Goal: Task Accomplishment & Management: Use online tool/utility

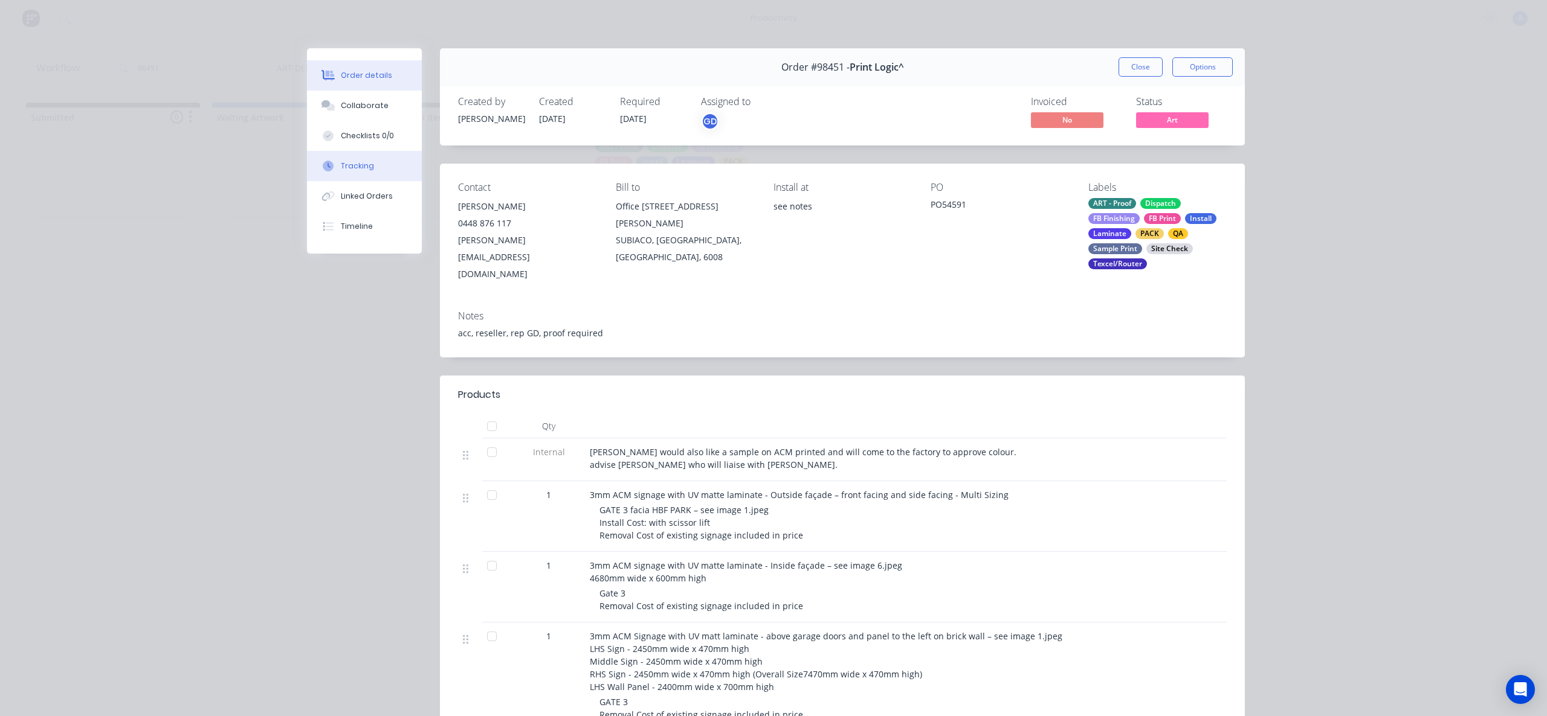
click at [356, 164] on div "Tracking" at bounding box center [357, 166] width 33 height 11
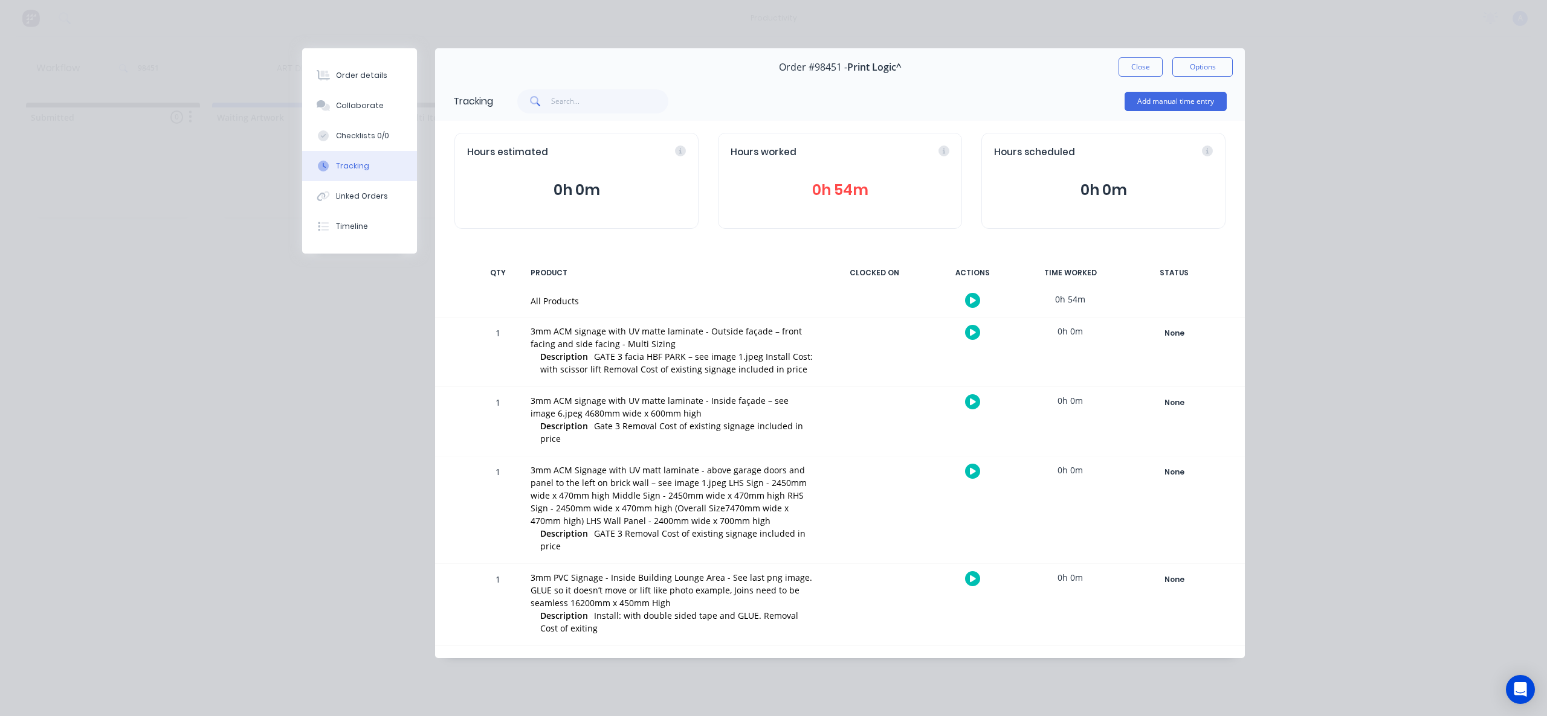
click at [971, 298] on icon "button" at bounding box center [973, 300] width 6 height 7
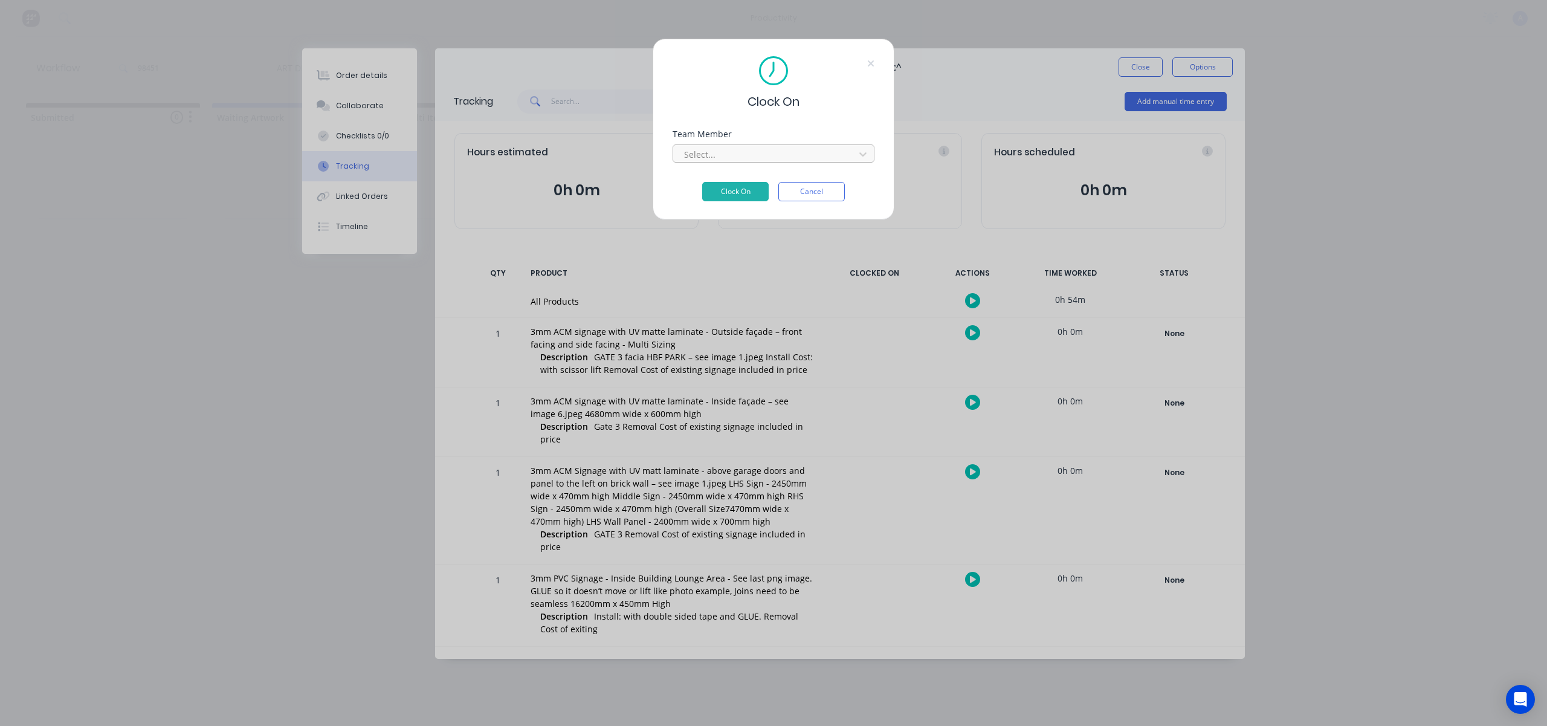
click at [802, 156] on div at bounding box center [766, 154] width 166 height 15
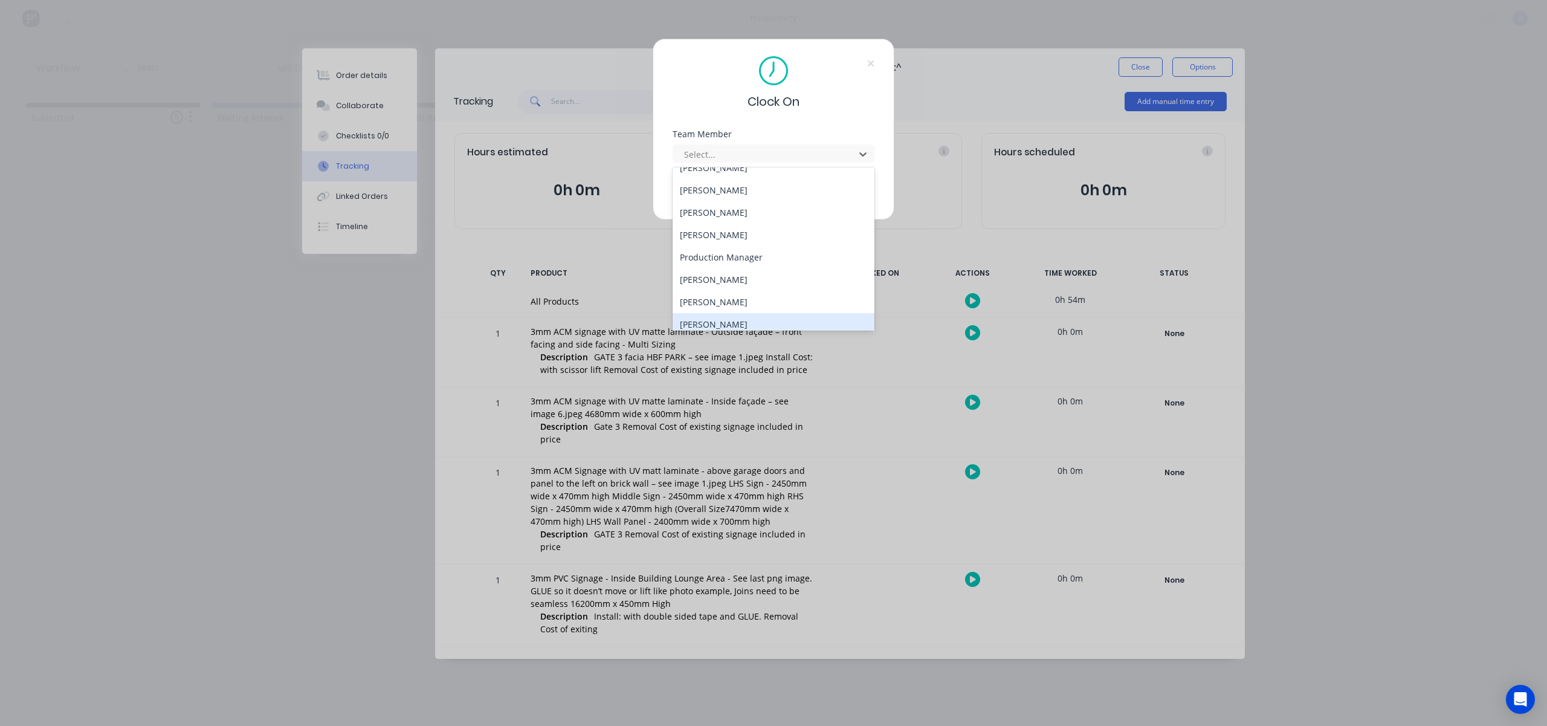
scroll to position [311, 0]
click at [724, 314] on div "[PERSON_NAME]" at bounding box center [773, 317] width 202 height 22
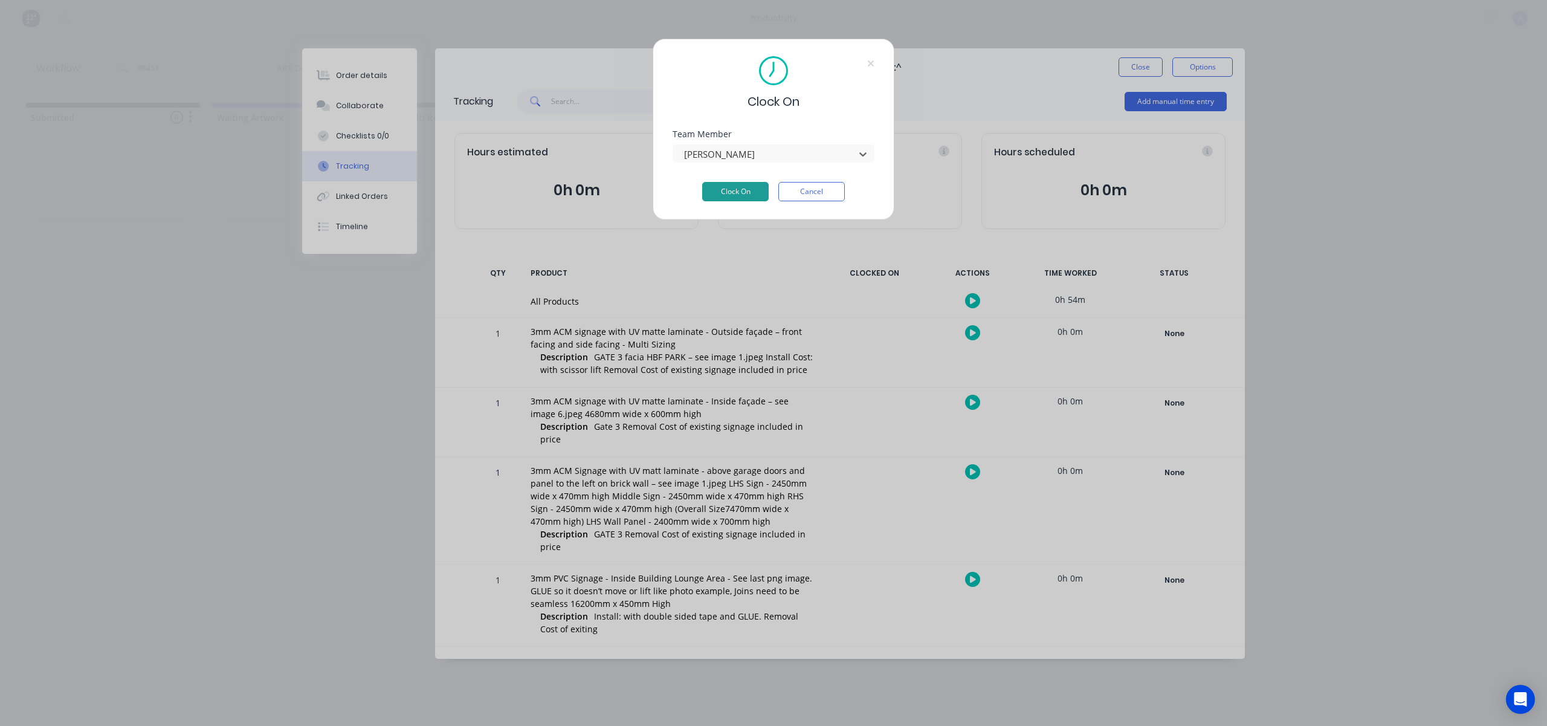
click at [744, 188] on button "Clock On" at bounding box center [735, 191] width 66 height 19
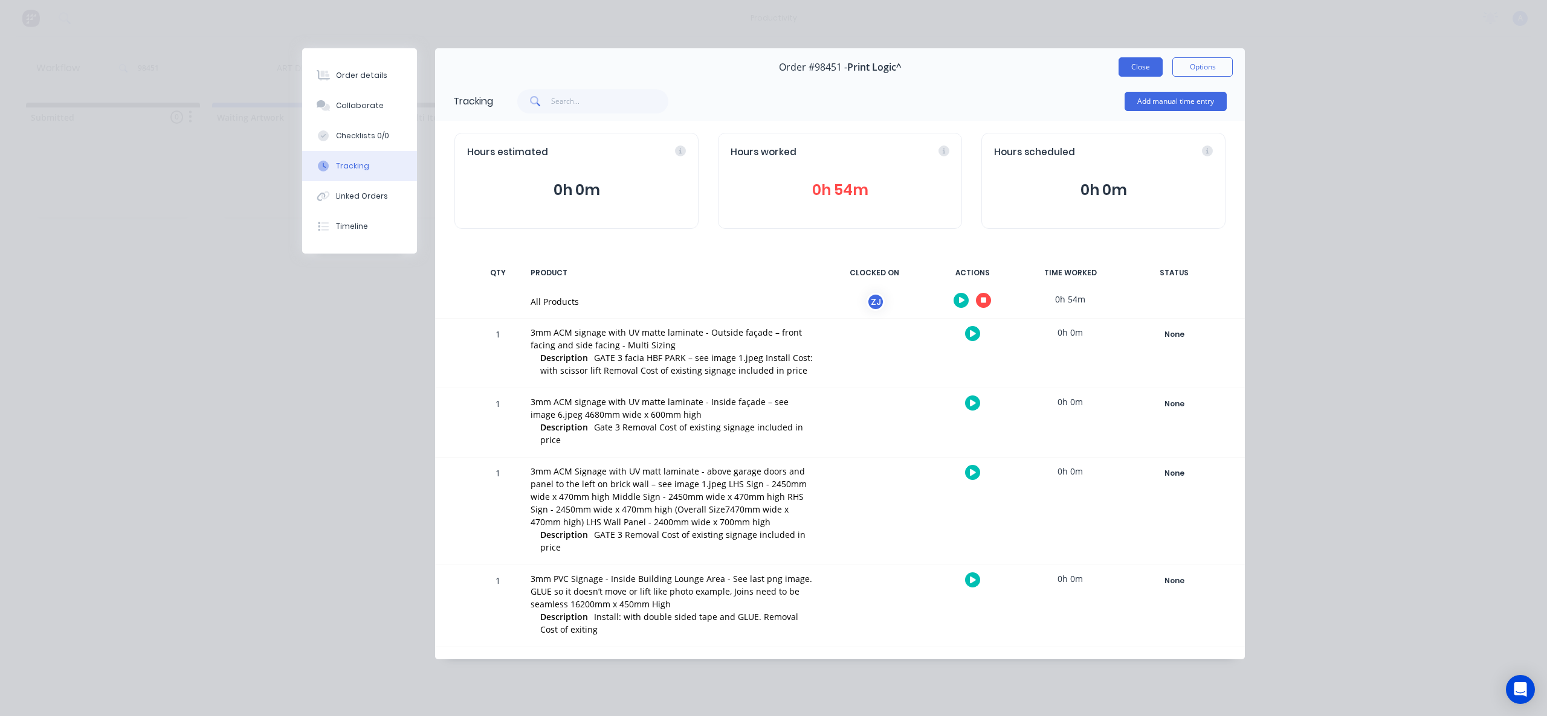
click at [1138, 68] on button "Close" at bounding box center [1140, 66] width 44 height 19
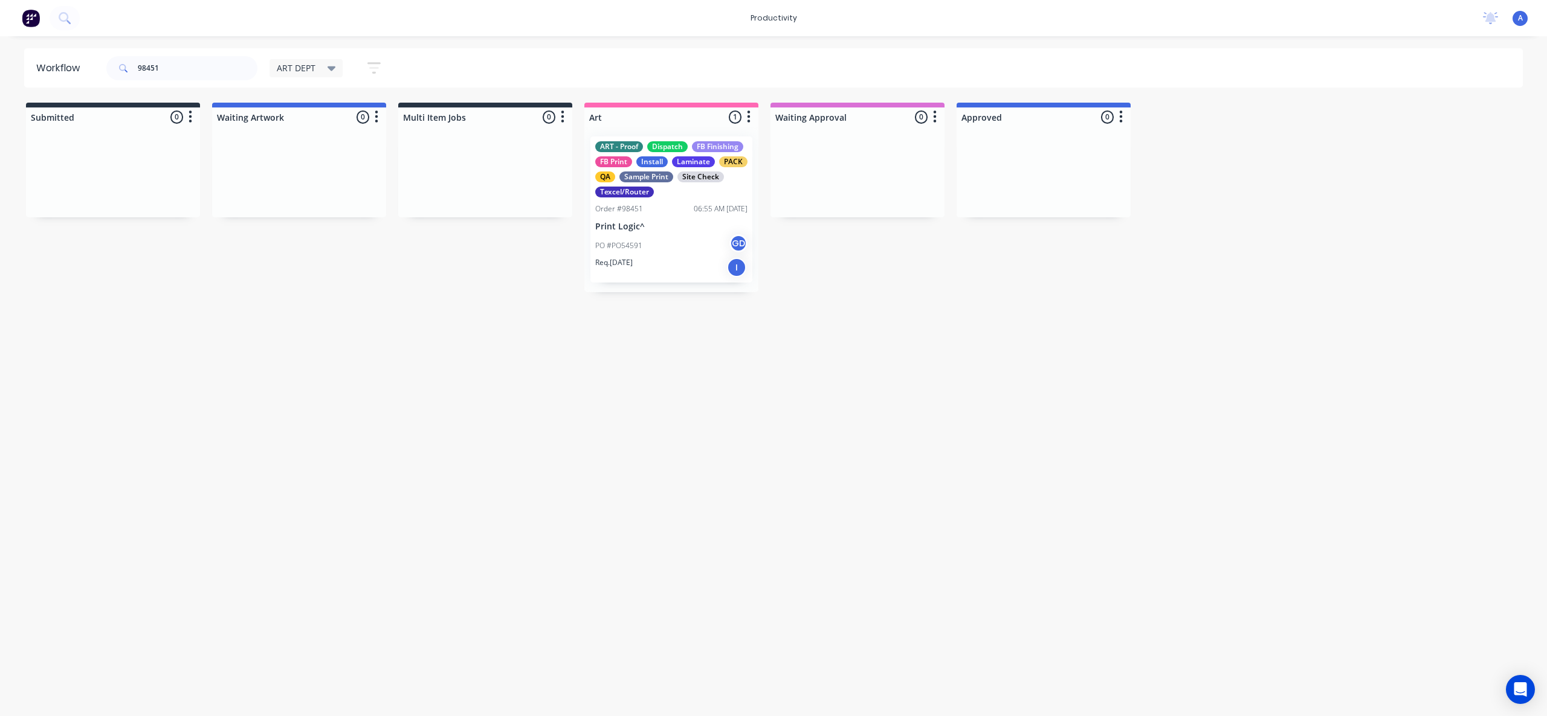
click at [658, 231] on p "Print Logic^" at bounding box center [671, 227] width 152 height 10
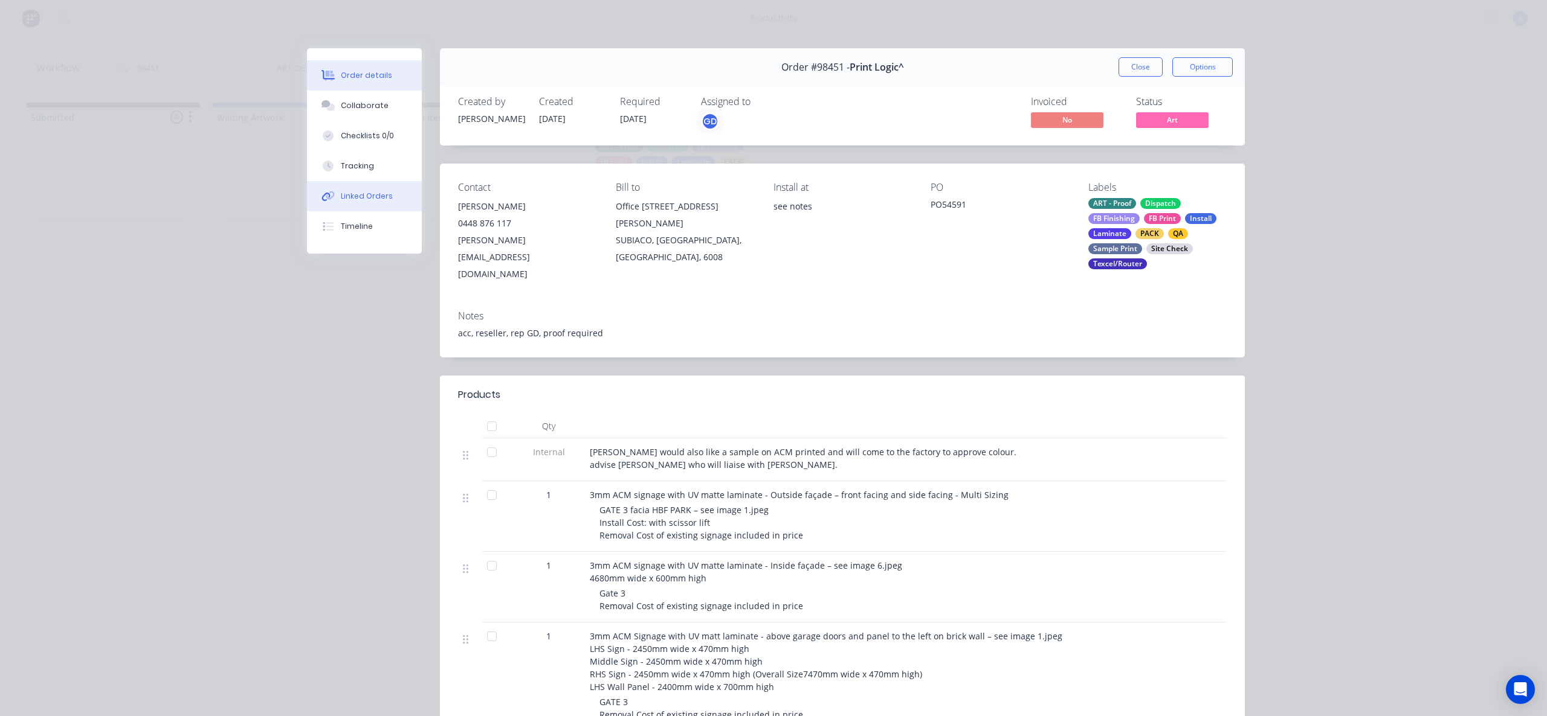
click at [350, 185] on button "Linked Orders" at bounding box center [364, 196] width 115 height 30
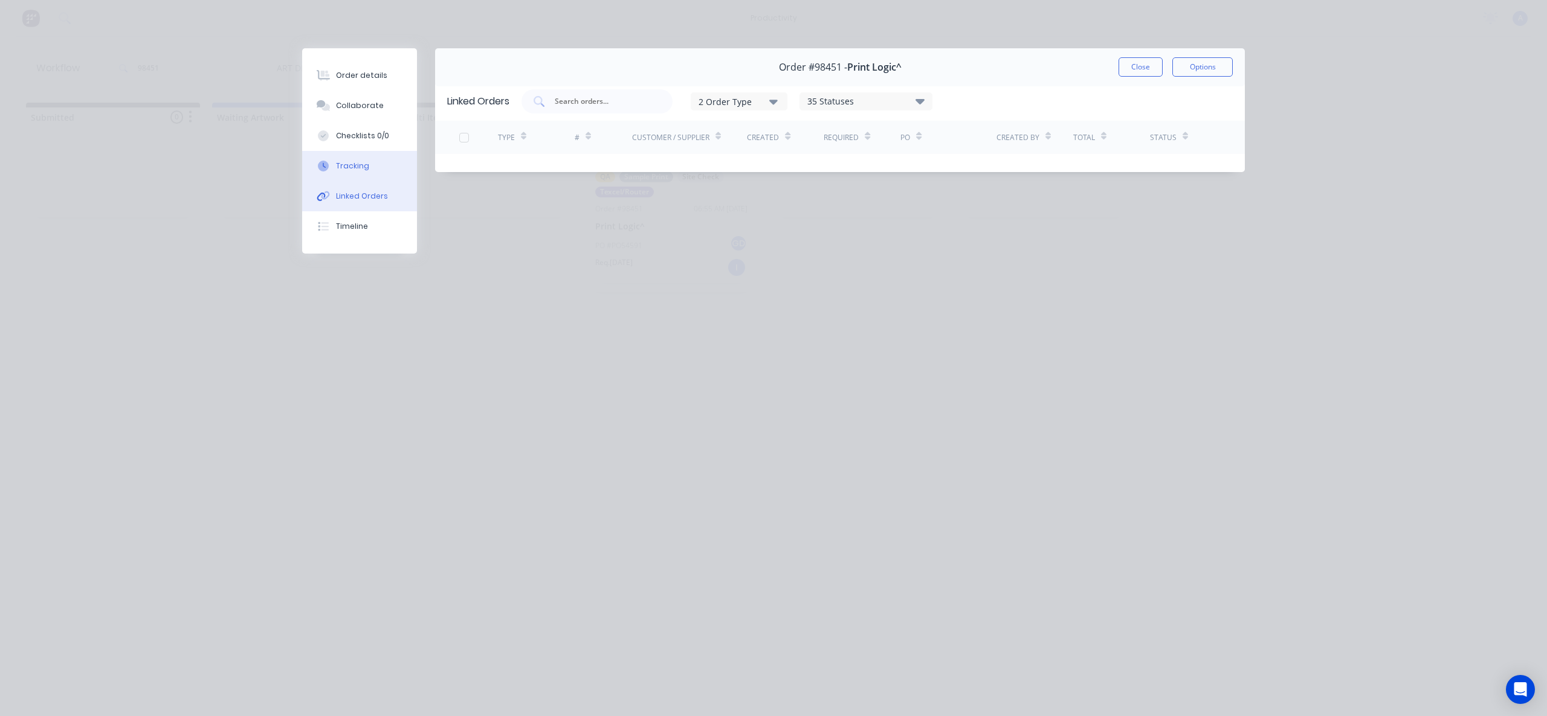
click at [352, 172] on button "Tracking" at bounding box center [359, 166] width 115 height 30
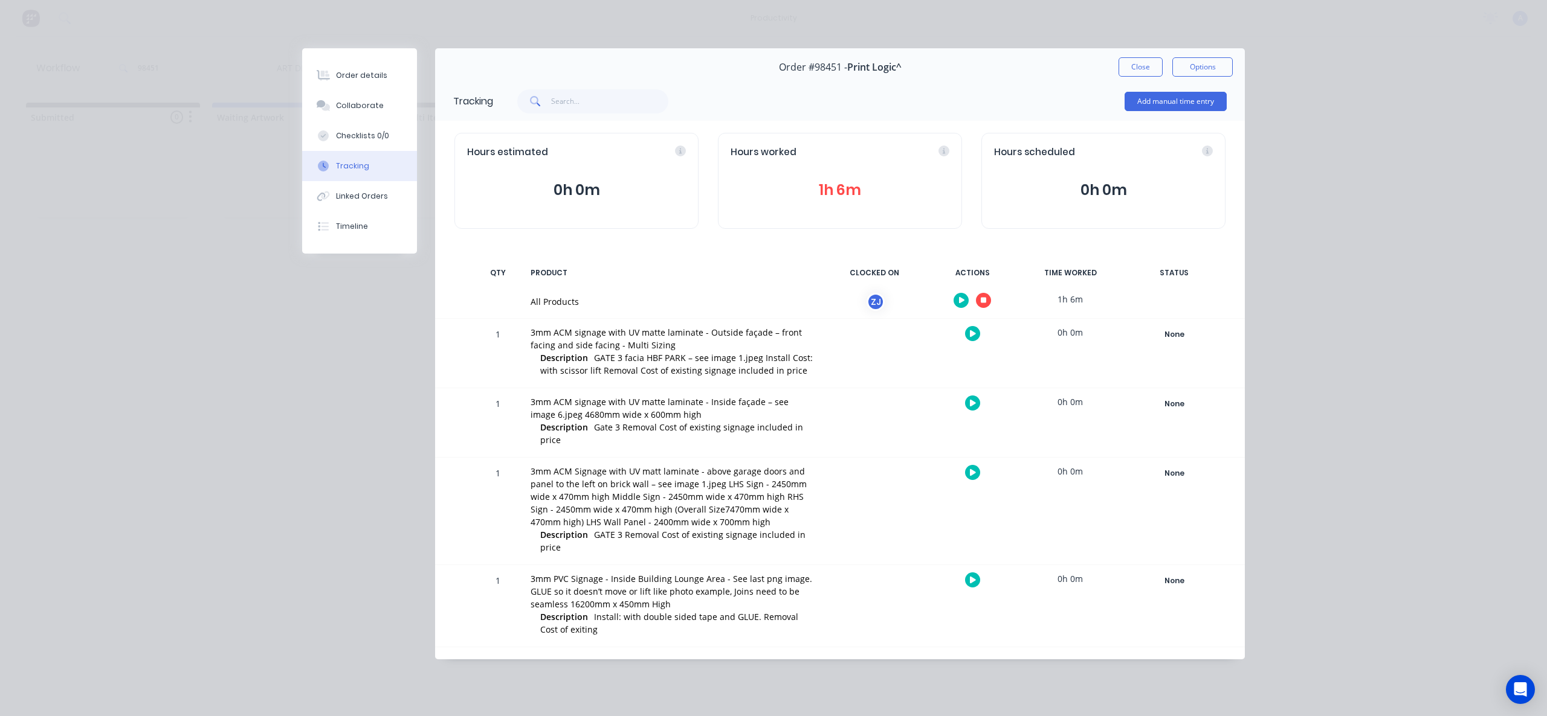
click at [987, 295] on button "button" at bounding box center [983, 300] width 15 height 15
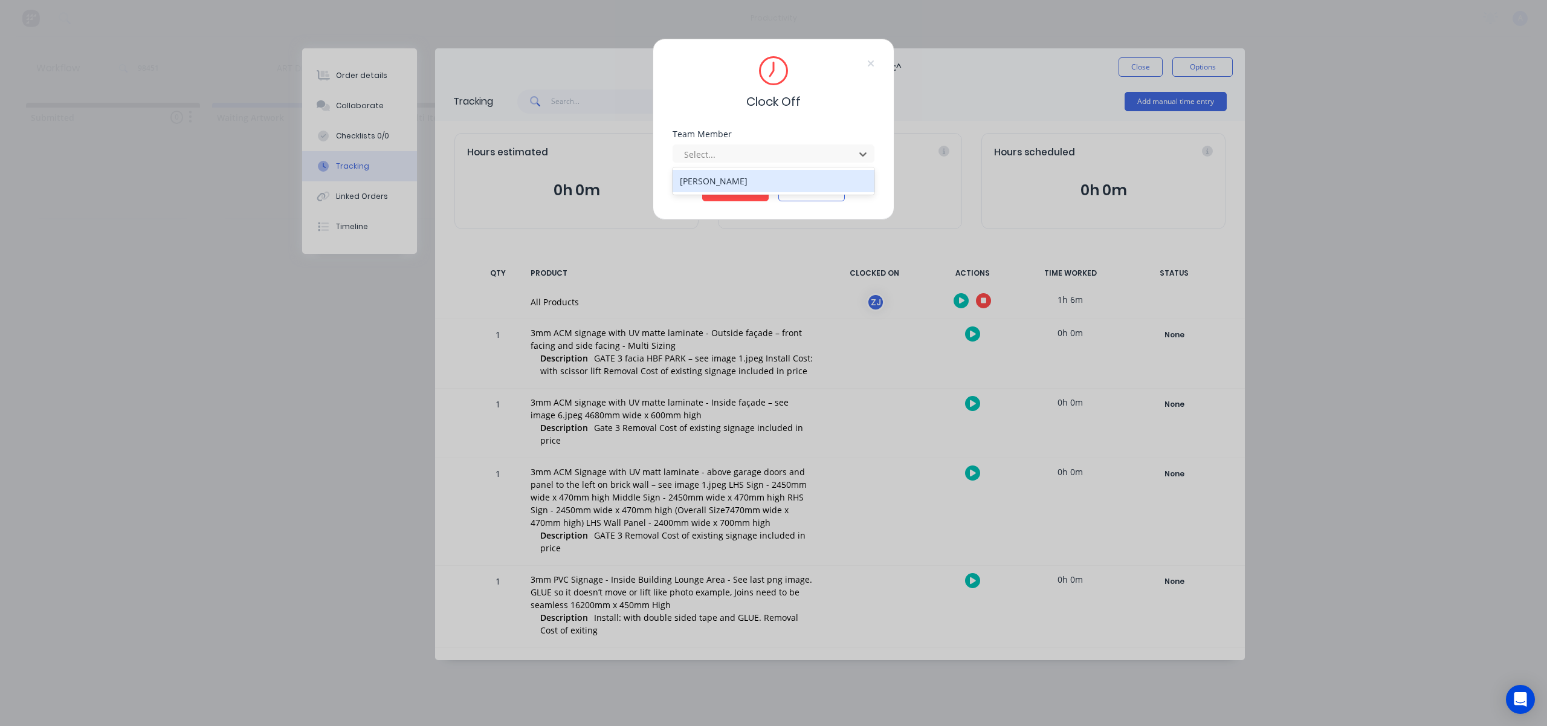
drag, startPoint x: 762, startPoint y: 153, endPoint x: 745, endPoint y: 169, distance: 22.7
click at [762, 153] on div at bounding box center [766, 154] width 166 height 15
click at [742, 176] on div "[PERSON_NAME]" at bounding box center [773, 181] width 202 height 22
click at [739, 194] on button "Clock Off" at bounding box center [735, 191] width 66 height 19
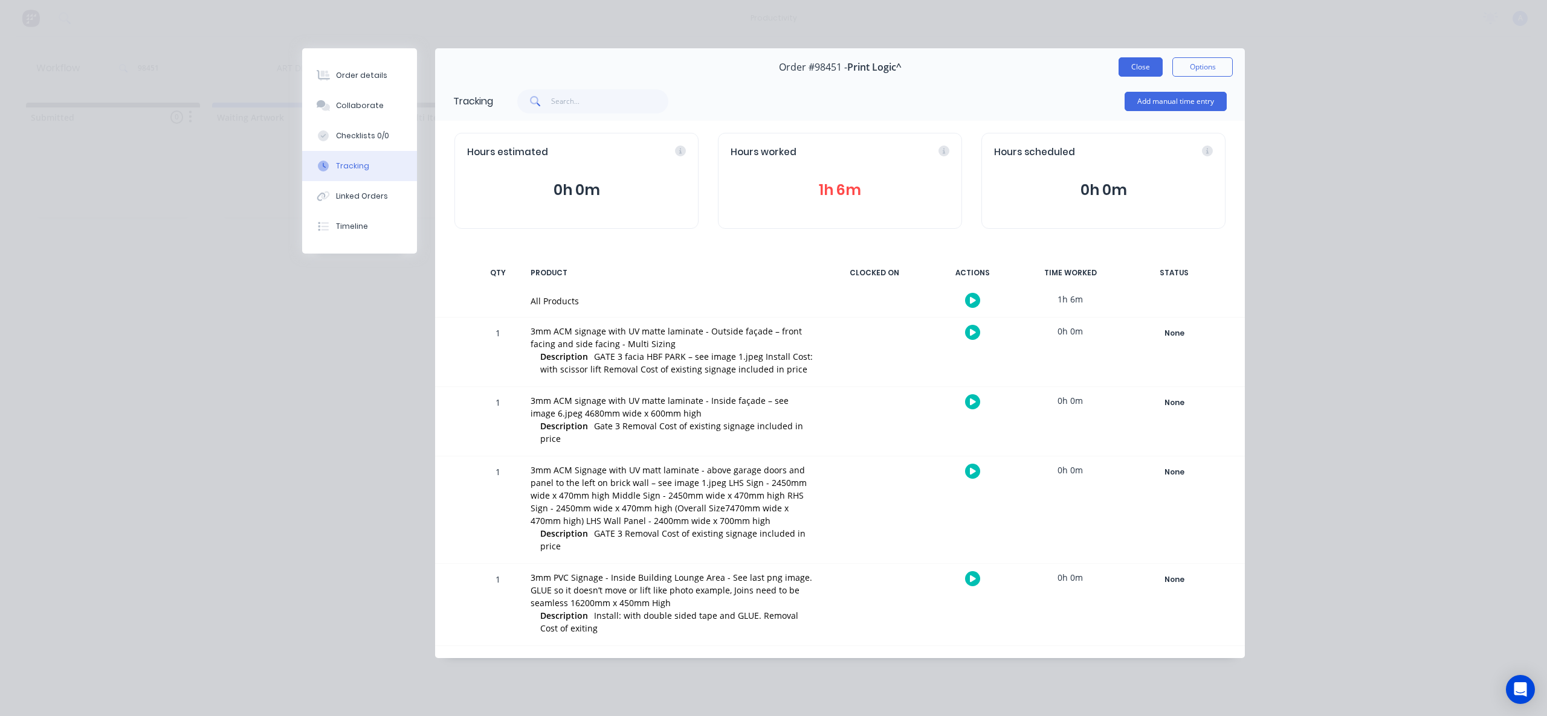
click at [1127, 72] on button "Close" at bounding box center [1140, 66] width 44 height 19
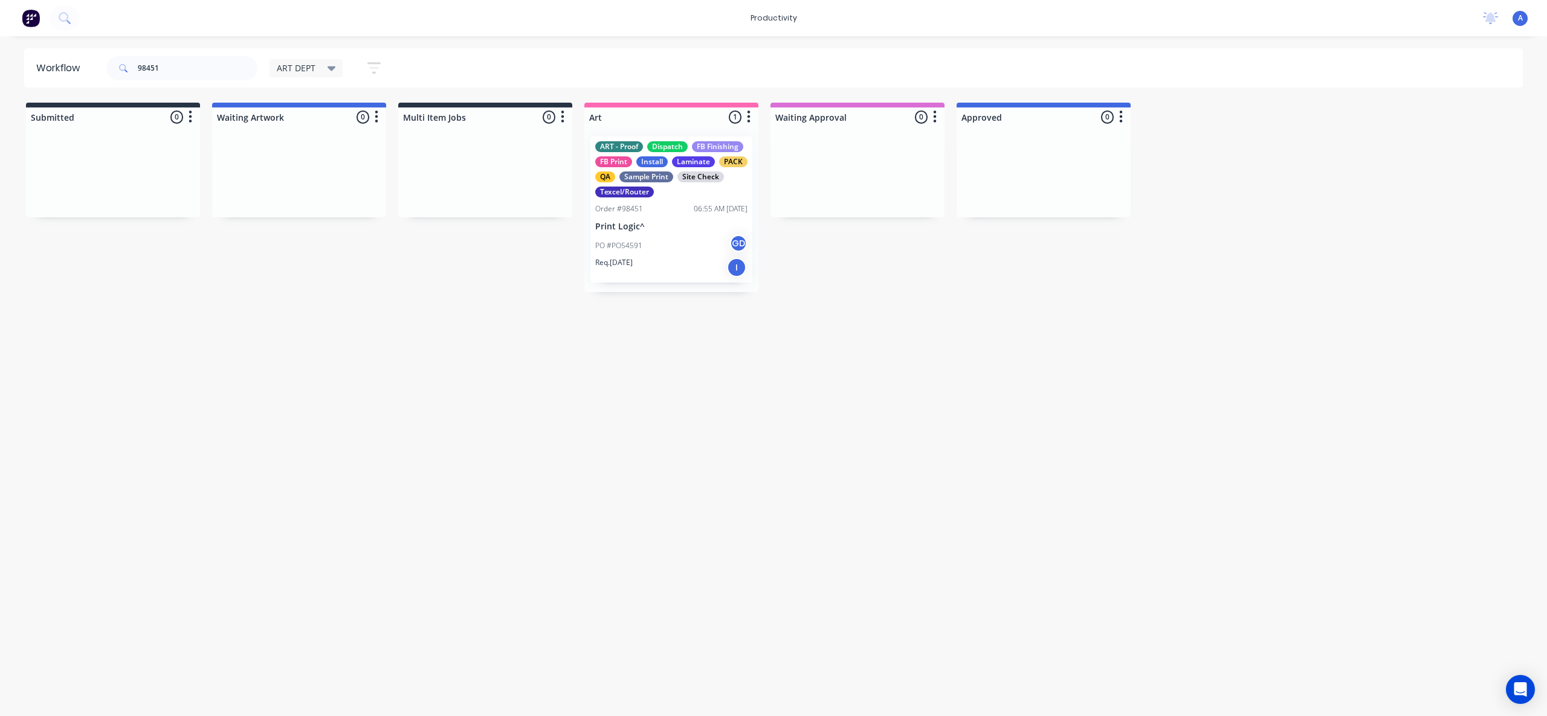
click at [837, 506] on div "Workflow 98451 ART DEPT Save new view None edit ART DEPT (Default) edit Banner …" at bounding box center [773, 370] width 1547 height 644
click at [184, 70] on input "98451" at bounding box center [198, 68] width 120 height 24
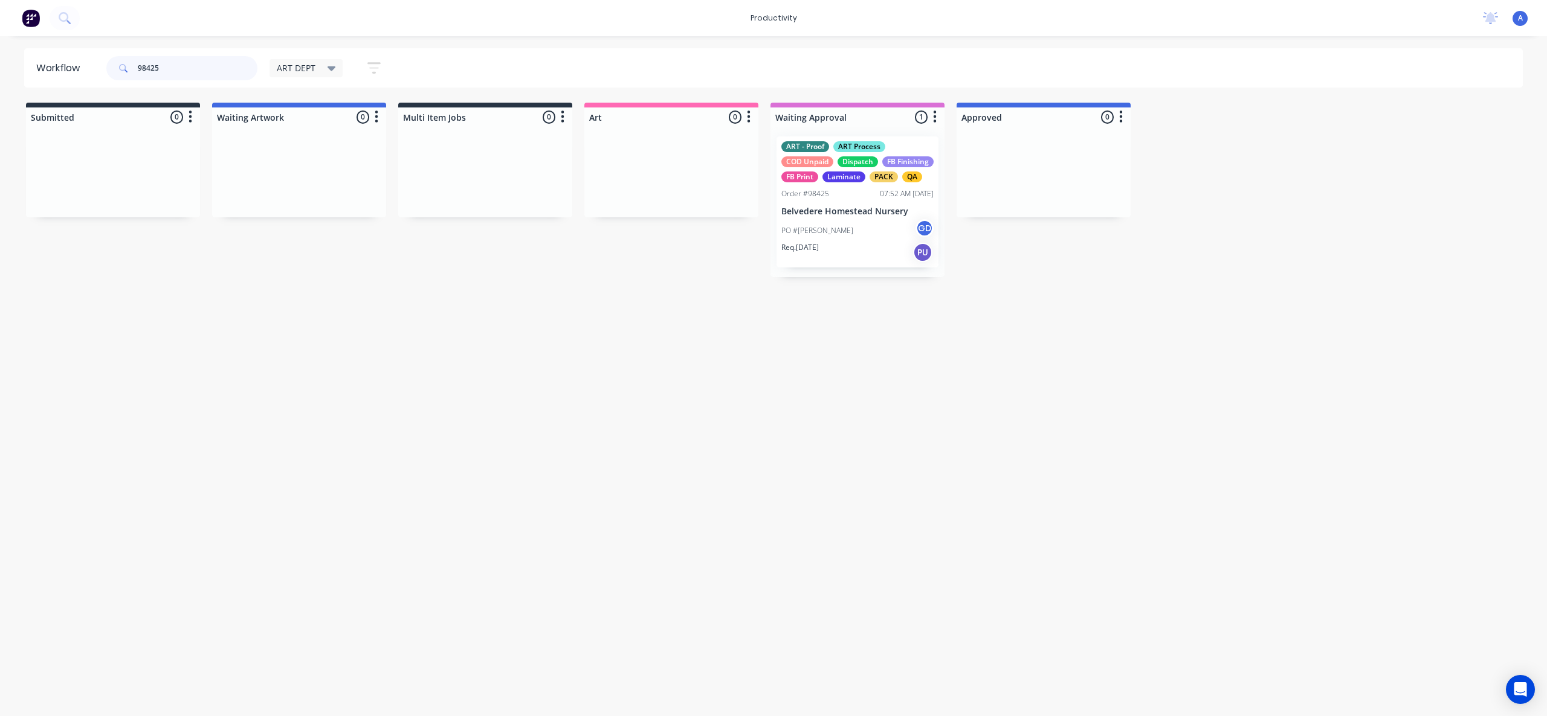
drag, startPoint x: 882, startPoint y: 239, endPoint x: 692, endPoint y: 229, distance: 190.0
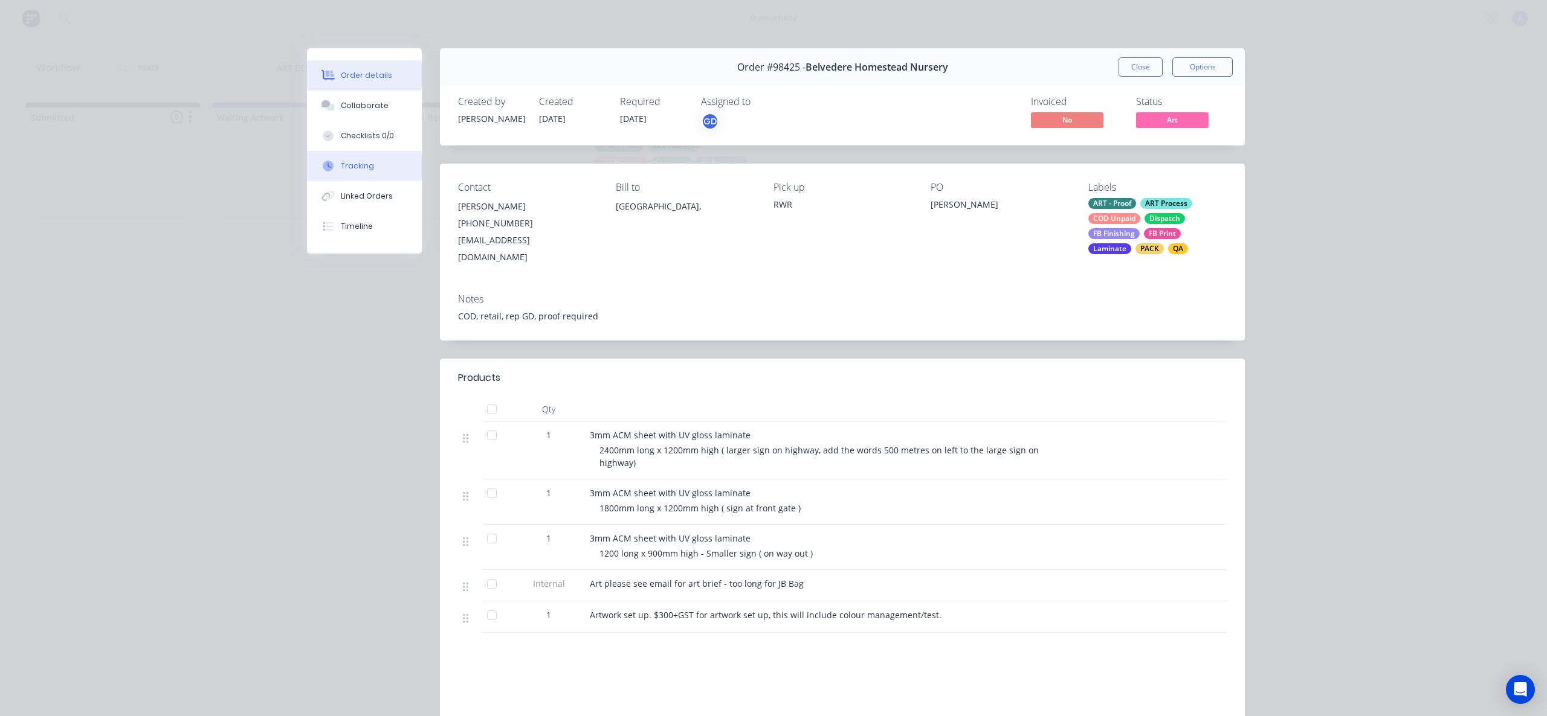
click at [343, 155] on button "Tracking" at bounding box center [364, 166] width 115 height 30
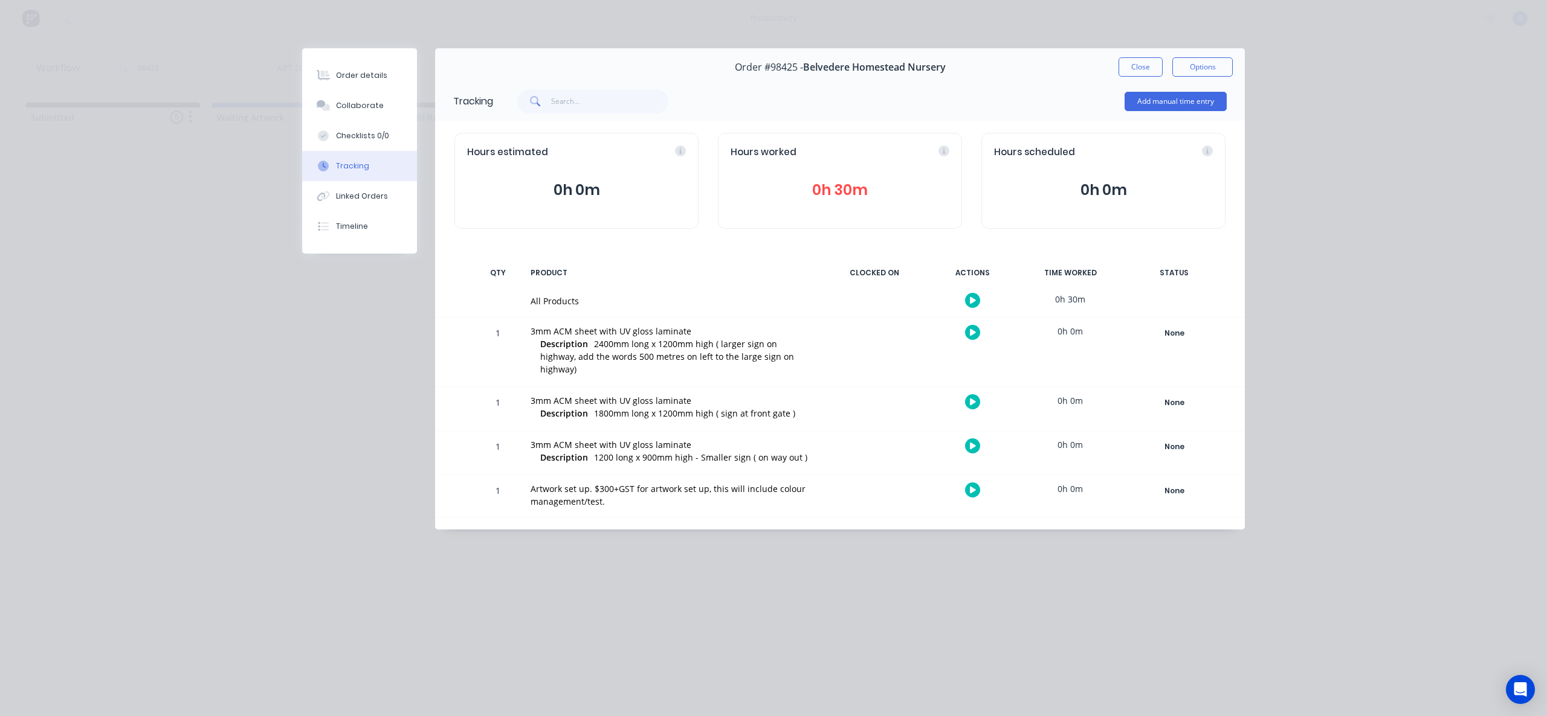
click at [974, 298] on icon "button" at bounding box center [973, 301] width 6 height 8
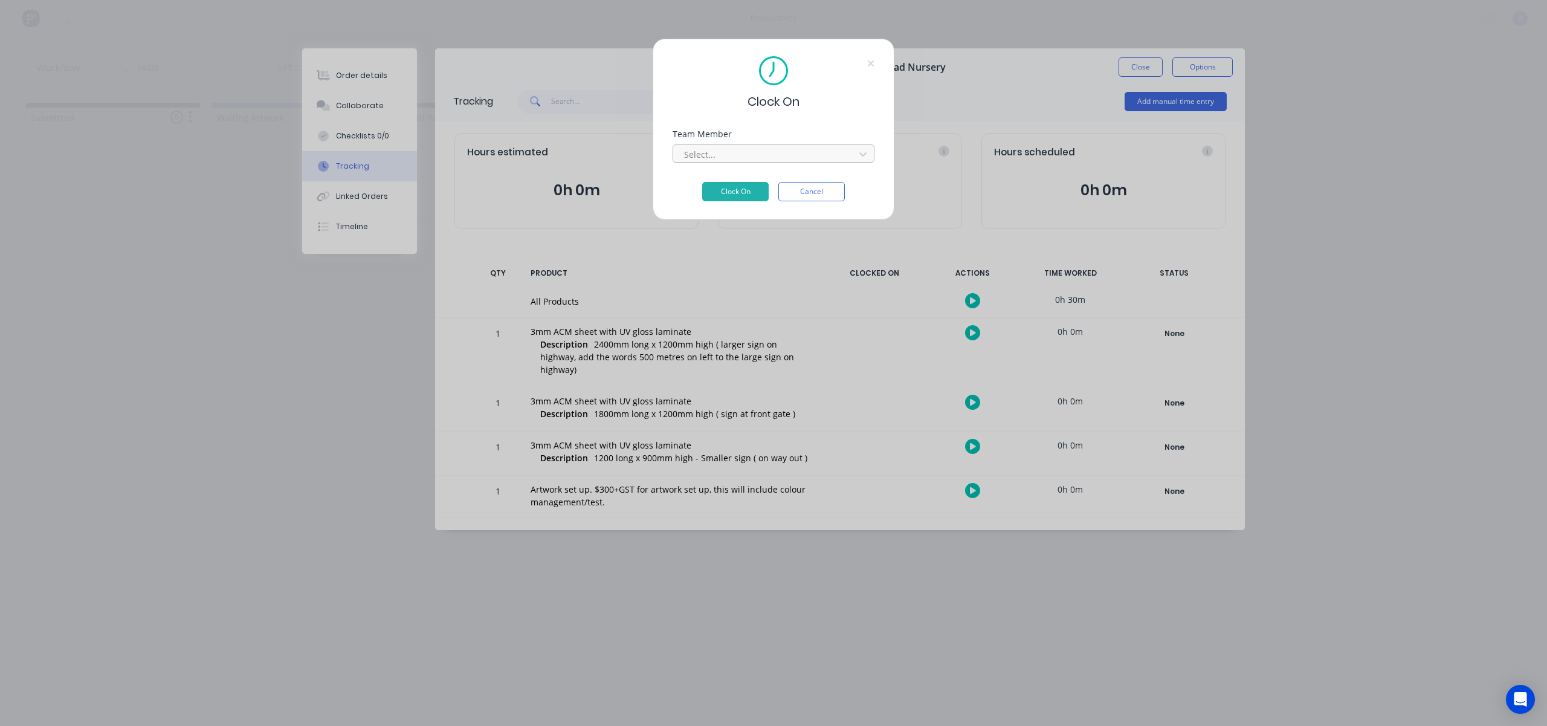
click at [747, 157] on div at bounding box center [766, 154] width 166 height 15
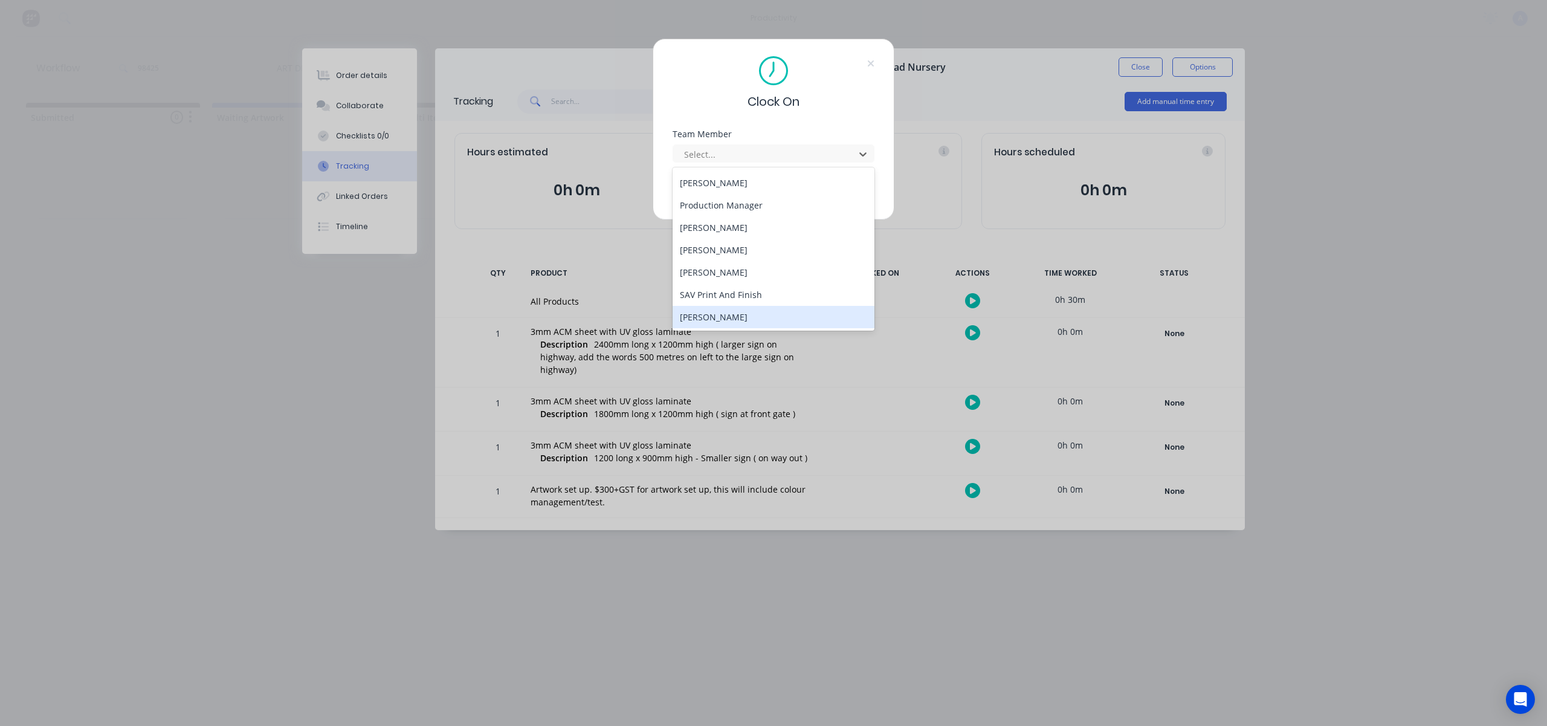
click at [723, 314] on div "[PERSON_NAME]" at bounding box center [773, 317] width 202 height 22
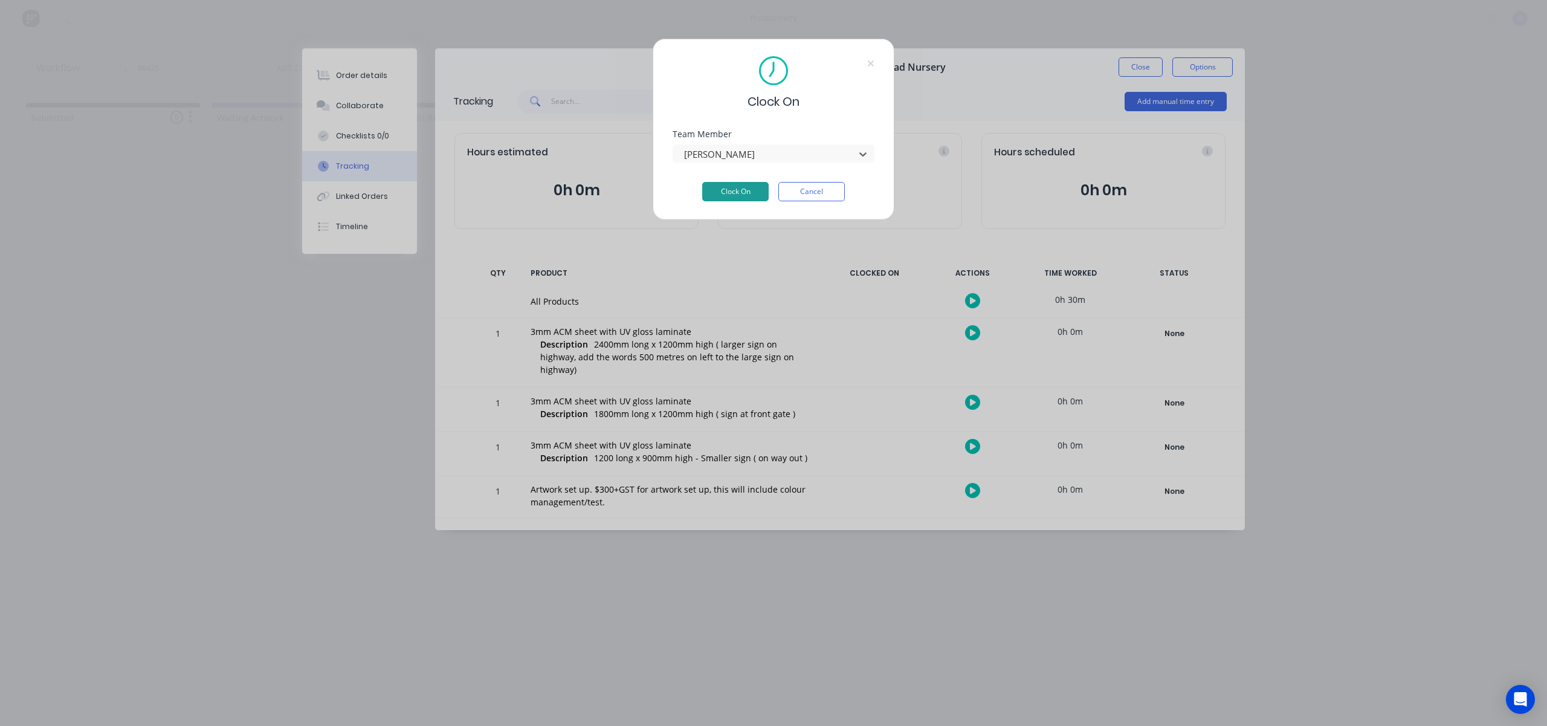
click at [741, 192] on button "Clock On" at bounding box center [735, 191] width 66 height 19
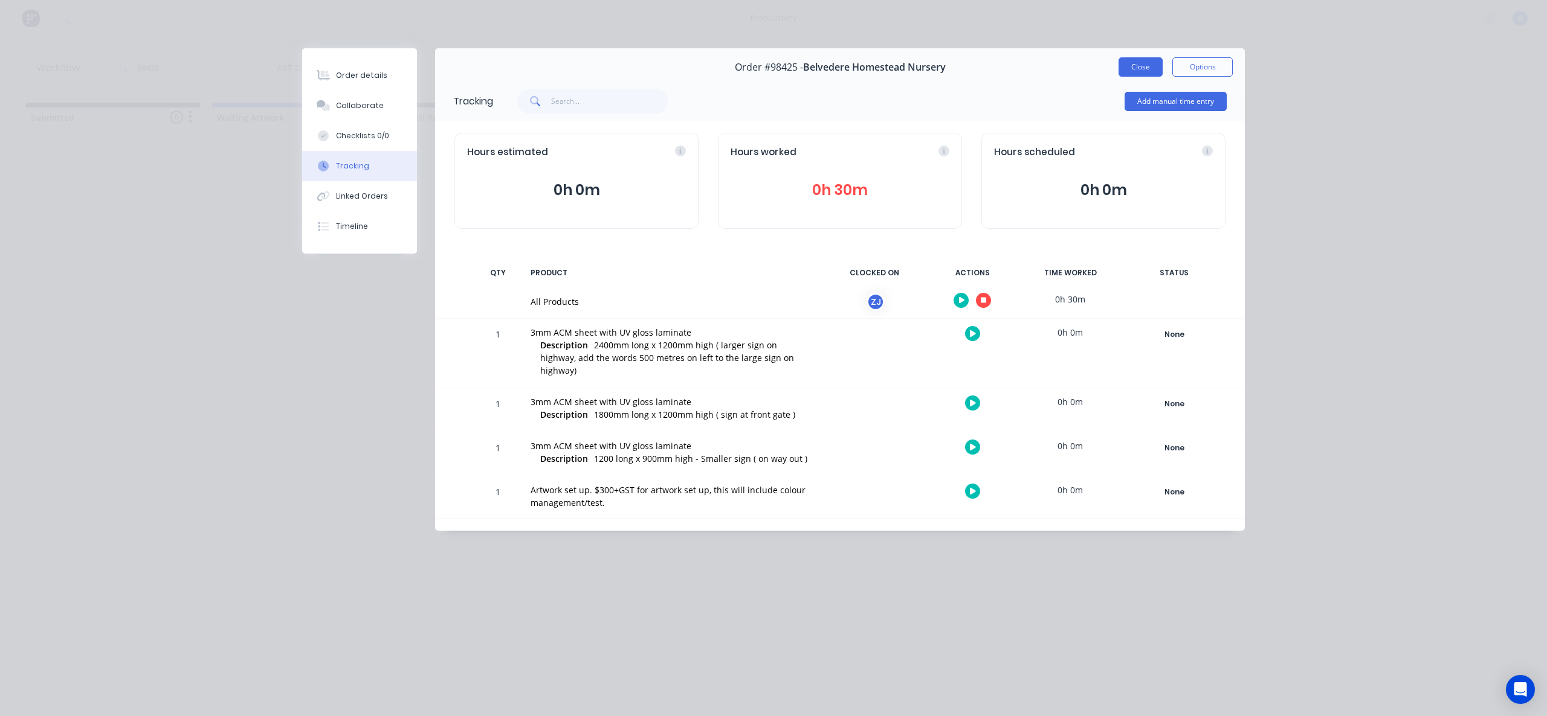
click at [1138, 74] on button "Close" at bounding box center [1140, 66] width 44 height 19
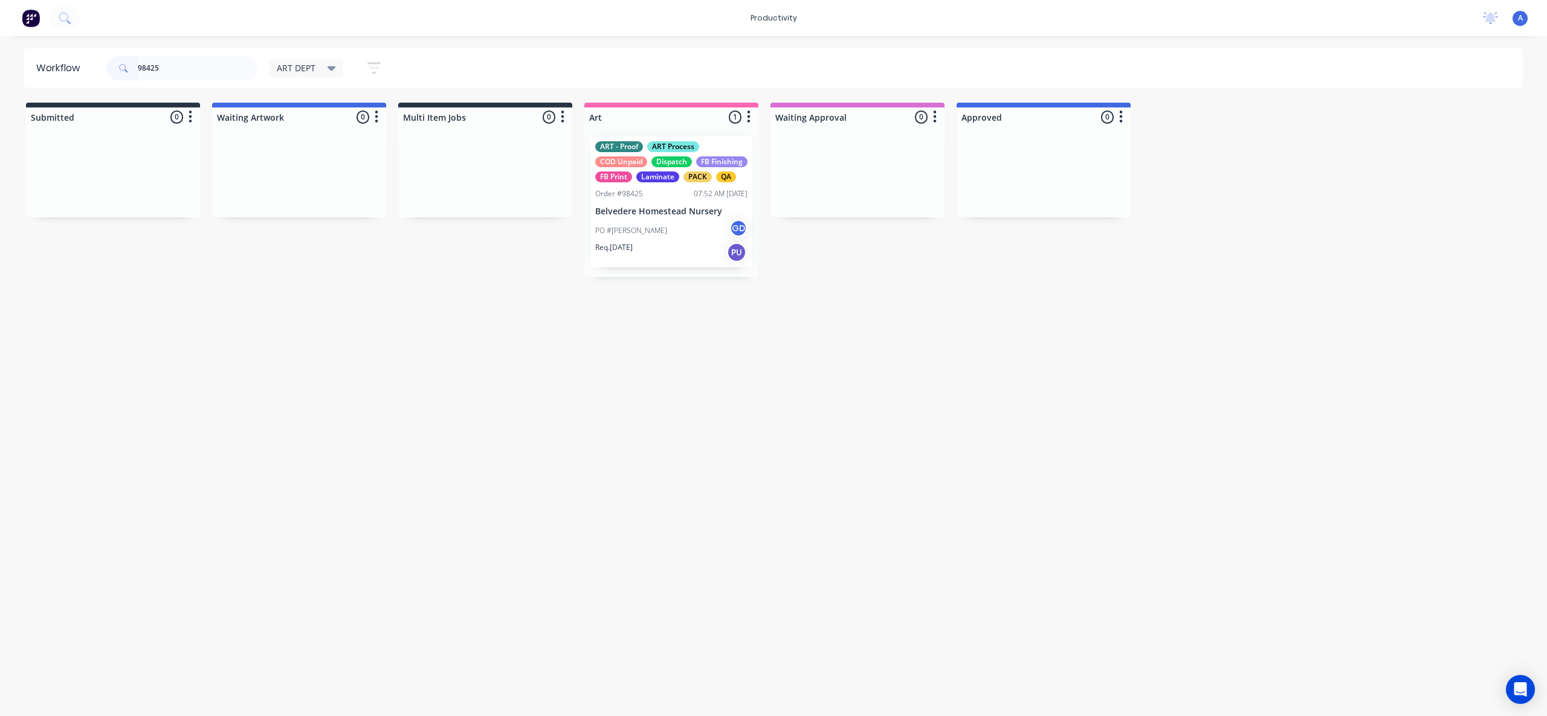
drag, startPoint x: 854, startPoint y: 436, endPoint x: 843, endPoint y: 425, distance: 15.4
click at [853, 435] on div "Workflow 98425 ART DEPT Save new view None edit ART DEPT (Default) edit Banner …" at bounding box center [773, 370] width 1547 height 644
click at [713, 242] on div "PO #[PERSON_NAME] GD" at bounding box center [671, 230] width 152 height 23
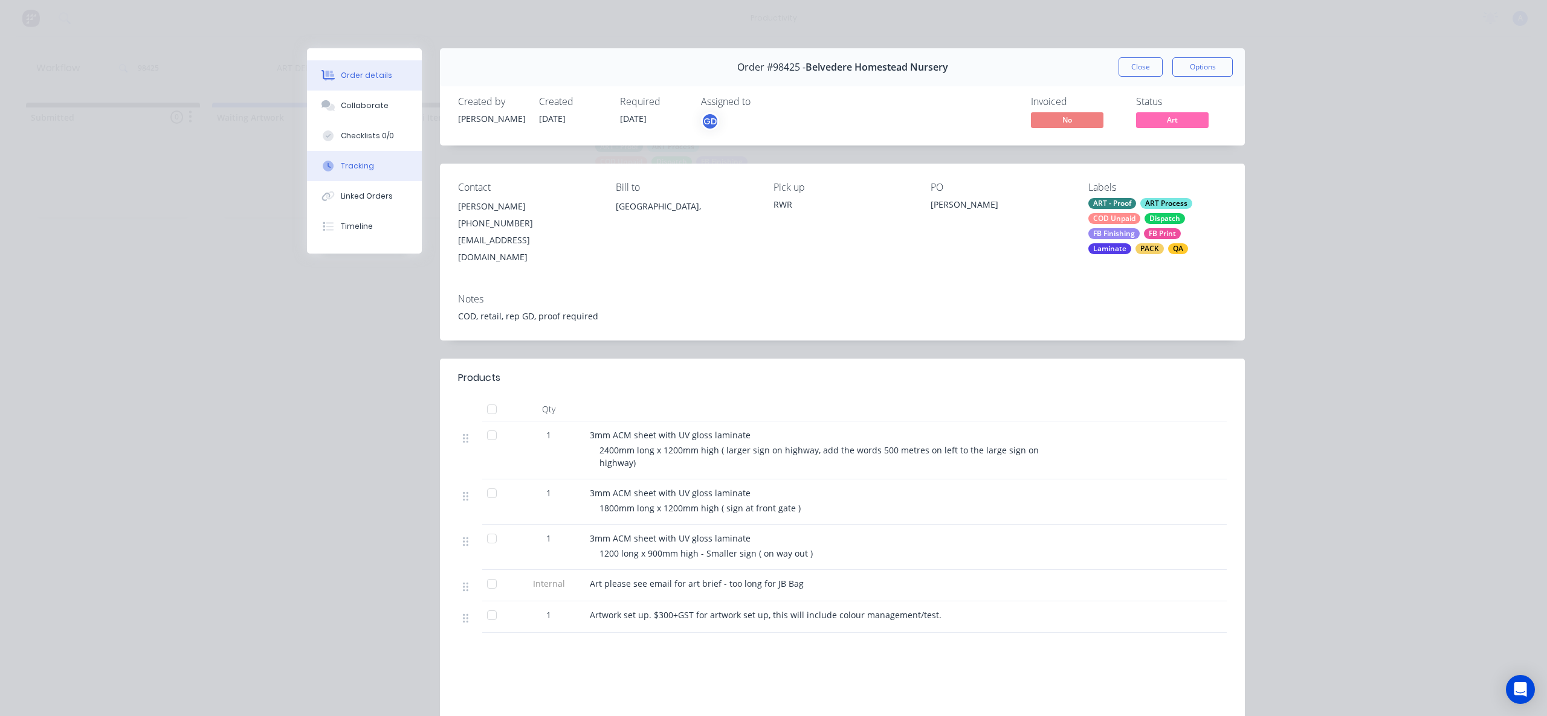
click at [352, 167] on div "Tracking" at bounding box center [357, 166] width 33 height 11
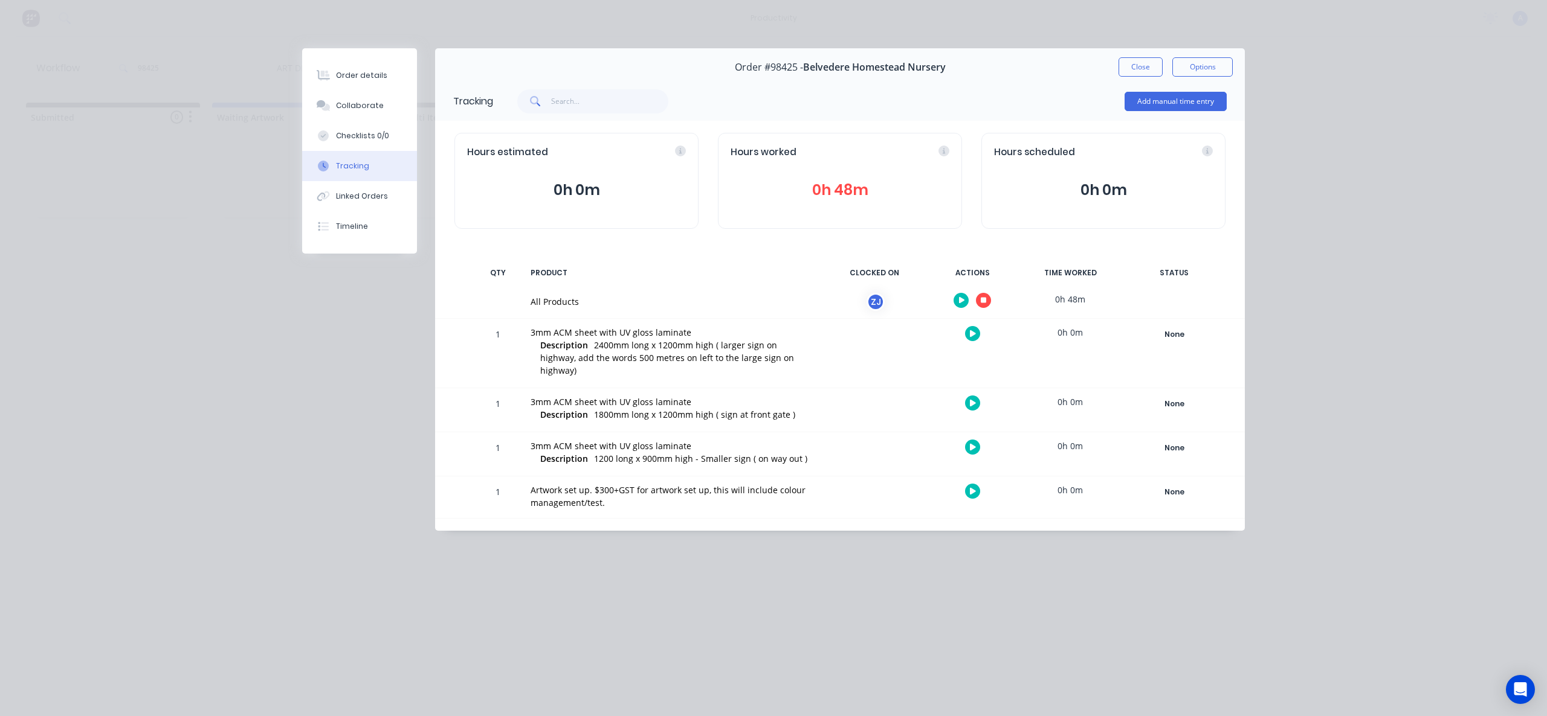
click at [987, 297] on button "button" at bounding box center [983, 300] width 15 height 15
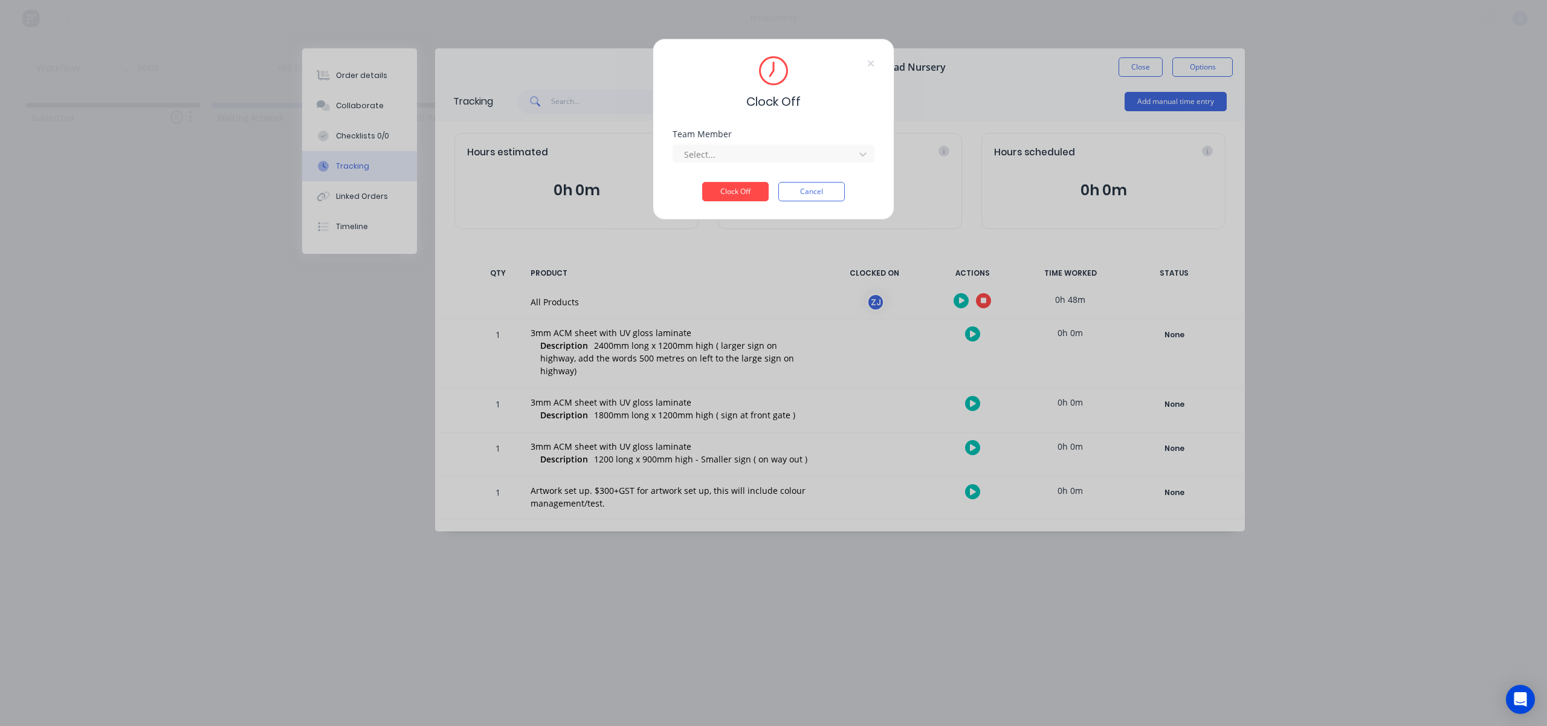
click at [810, 163] on div "Select..." at bounding box center [765, 154] width 173 height 18
click at [756, 187] on div "[PERSON_NAME]" at bounding box center [773, 181] width 202 height 22
click at [745, 189] on button "Clock Off" at bounding box center [735, 191] width 66 height 19
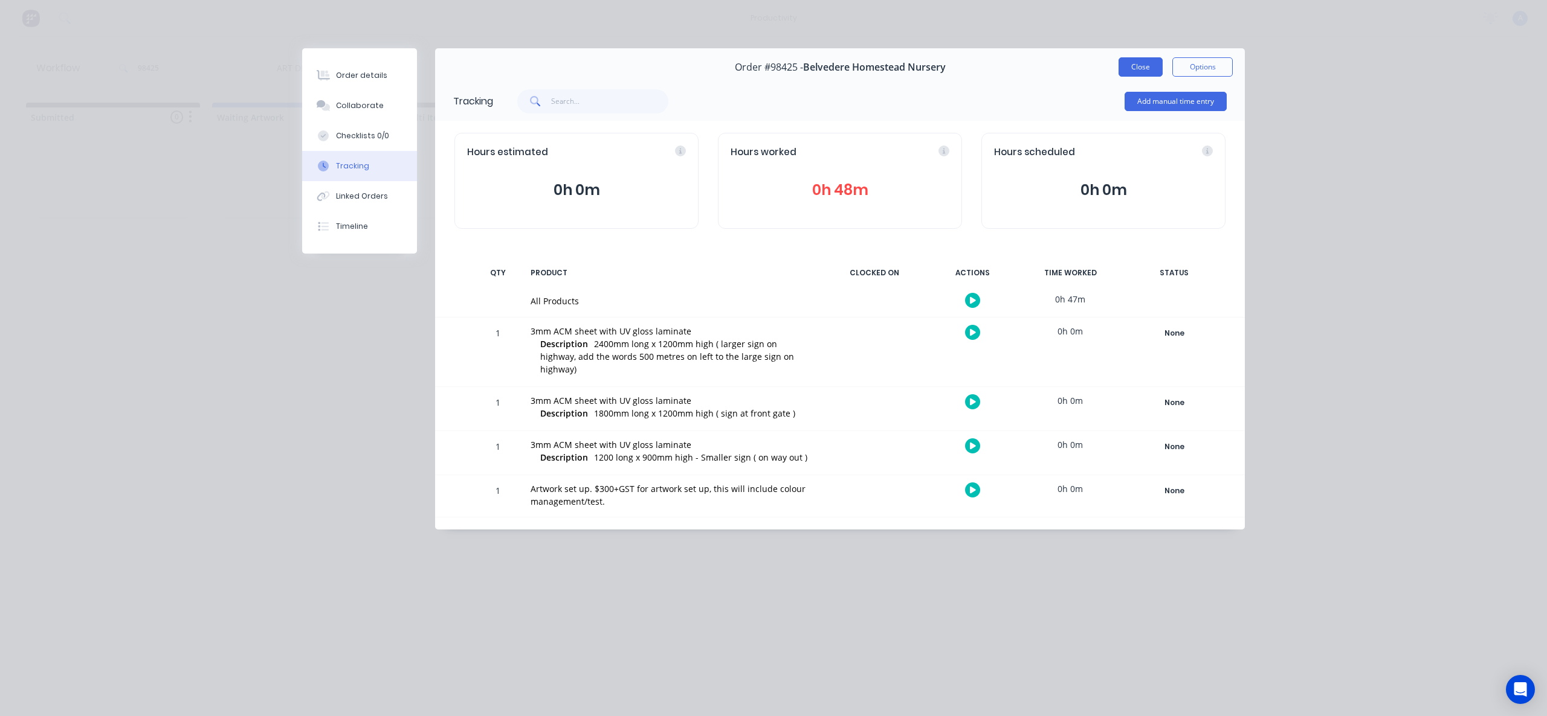
click at [1129, 67] on button "Close" at bounding box center [1140, 66] width 44 height 19
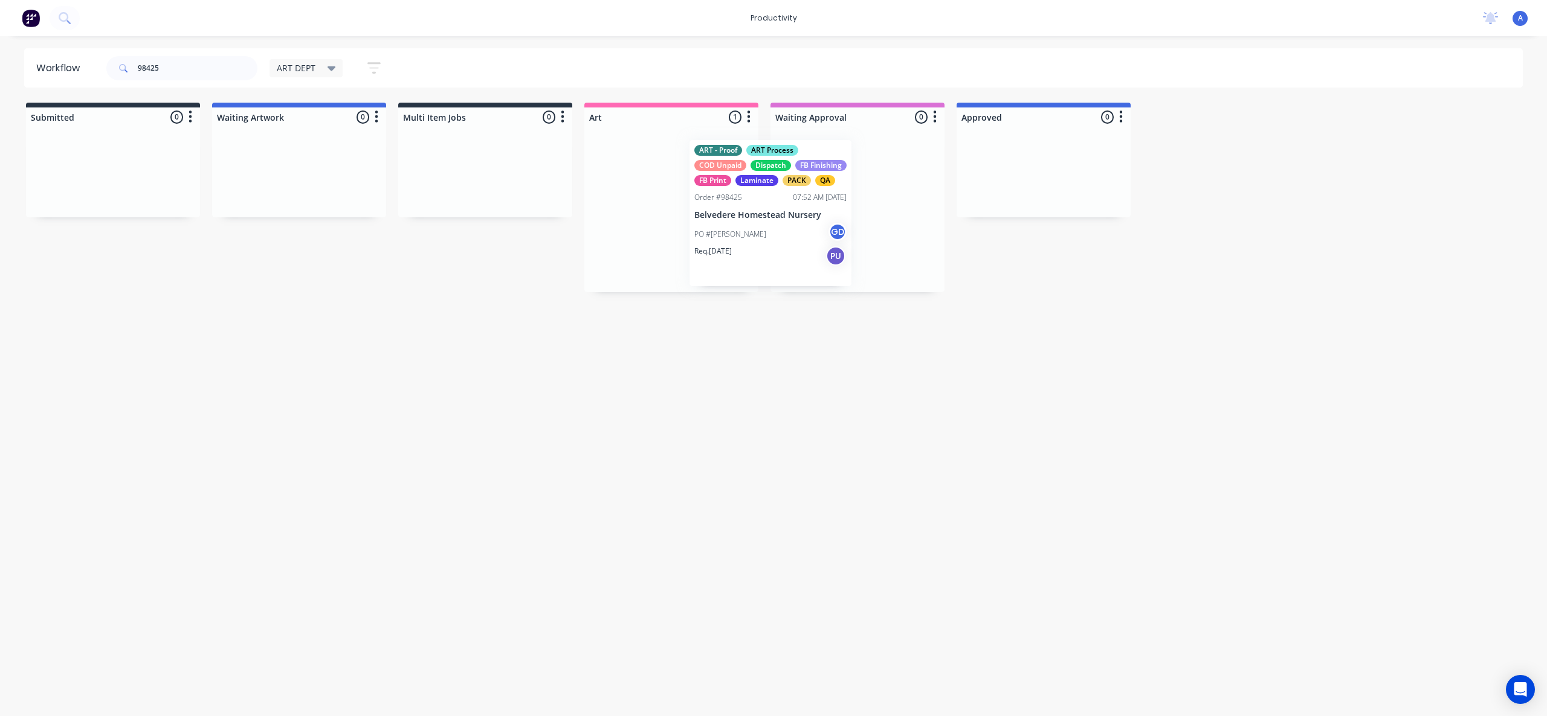
drag, startPoint x: 695, startPoint y: 228, endPoint x: 857, endPoint y: 229, distance: 162.5
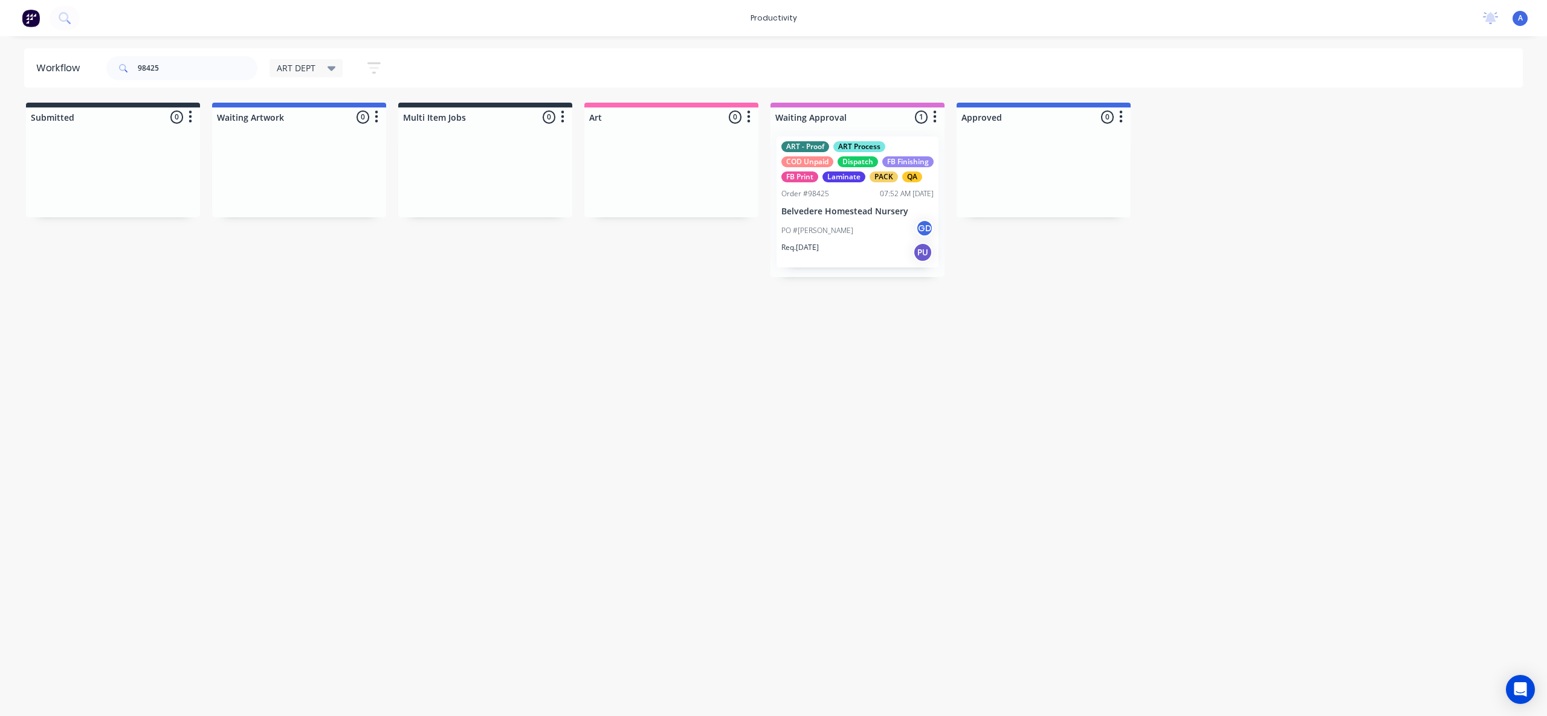
click at [868, 239] on div "PO #[PERSON_NAME] GD" at bounding box center [857, 230] width 152 height 23
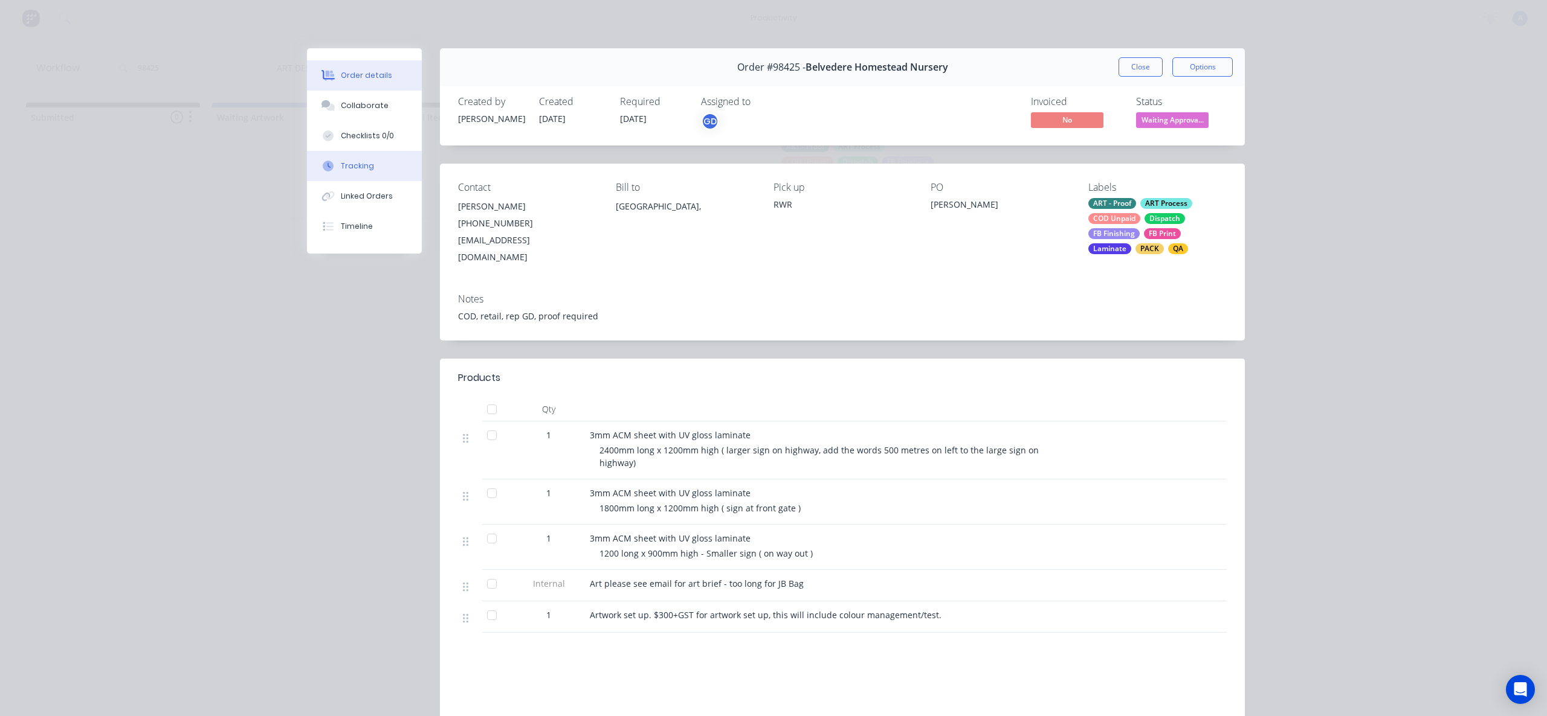
drag, startPoint x: 372, startPoint y: 161, endPoint x: 379, endPoint y: 154, distance: 9.8
click at [372, 161] on button "Tracking" at bounding box center [364, 166] width 115 height 30
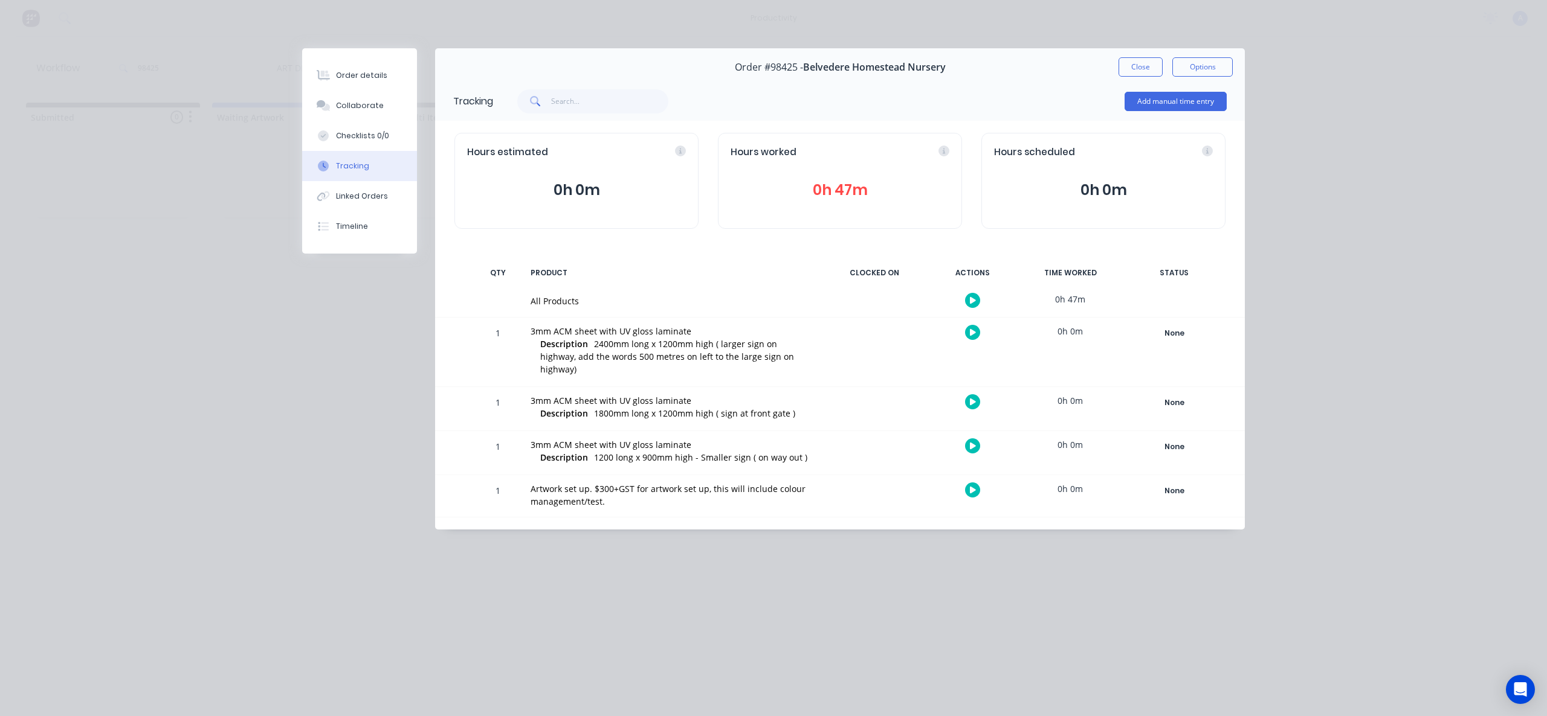
click at [1133, 57] on div "Order #98425 - [GEOGRAPHIC_DATA] Nursery Close Options" at bounding box center [840, 67] width 810 height 38
click at [1135, 65] on button "Close" at bounding box center [1140, 66] width 44 height 19
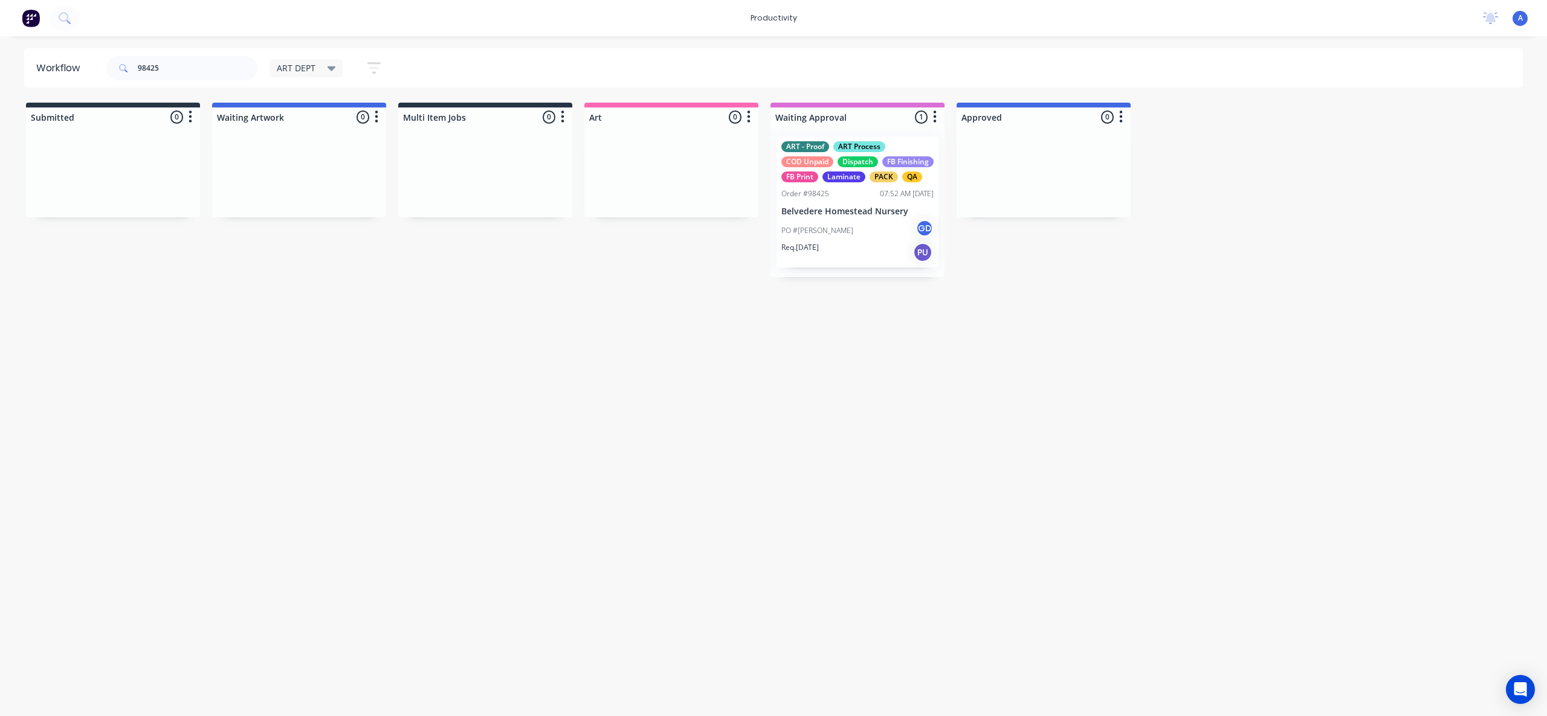
click at [1007, 420] on div "Workflow 98425 ART DEPT Save new view None edit ART DEPT (Default) edit Banner …" at bounding box center [773, 370] width 1547 height 644
click at [192, 70] on input "98425" at bounding box center [198, 68] width 120 height 24
click at [862, 242] on div "PO #[PERSON_NAME] GD" at bounding box center [857, 230] width 152 height 23
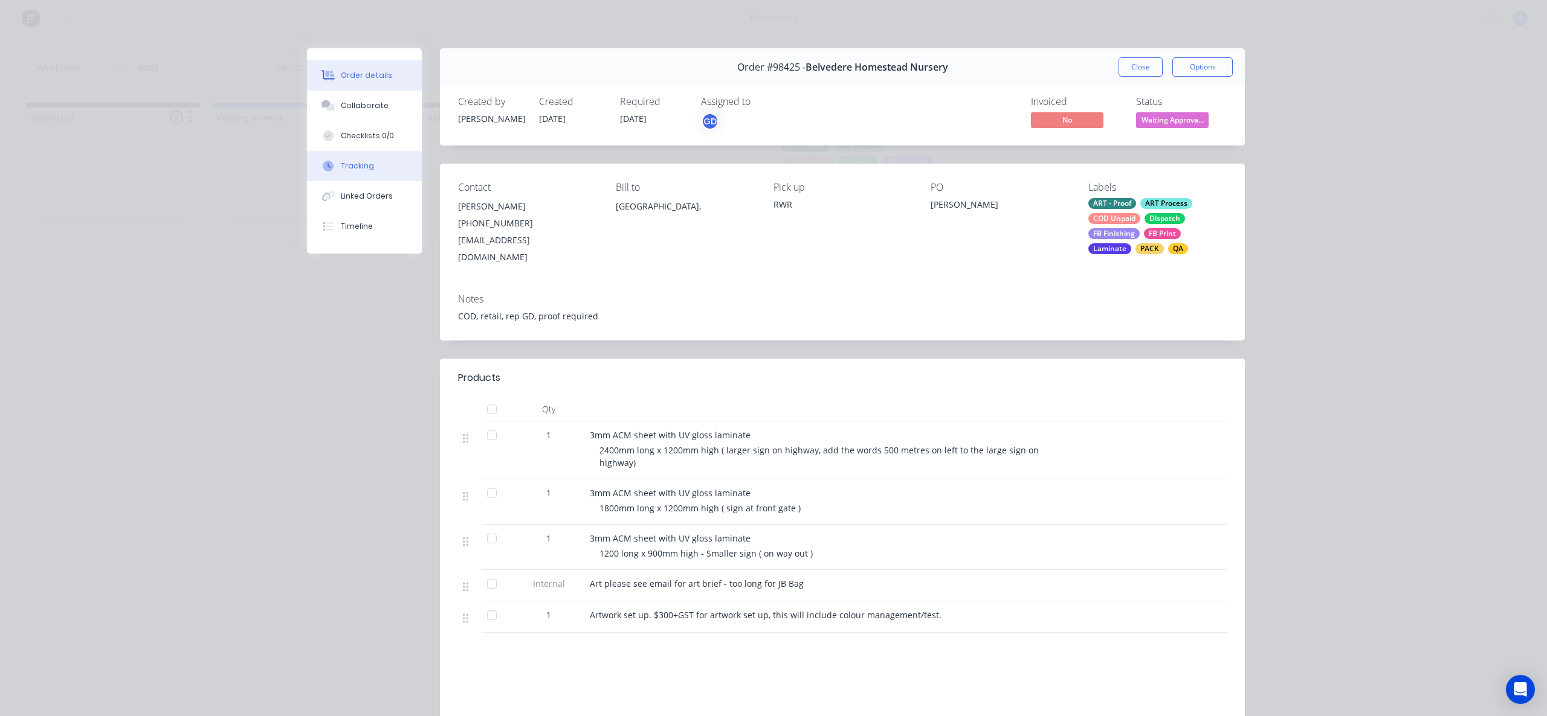
click at [360, 171] on div "Tracking" at bounding box center [357, 166] width 33 height 11
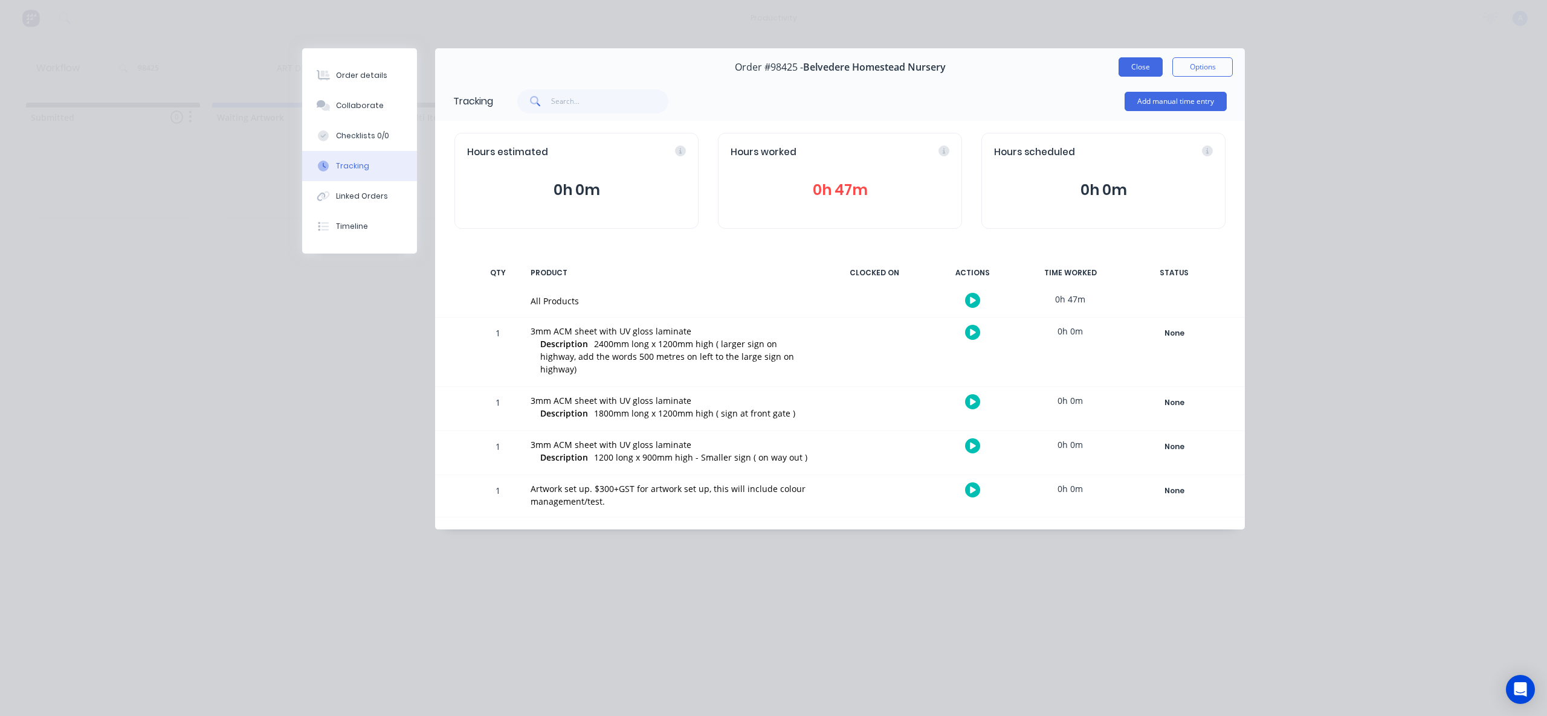
click at [1138, 72] on button "Close" at bounding box center [1140, 66] width 44 height 19
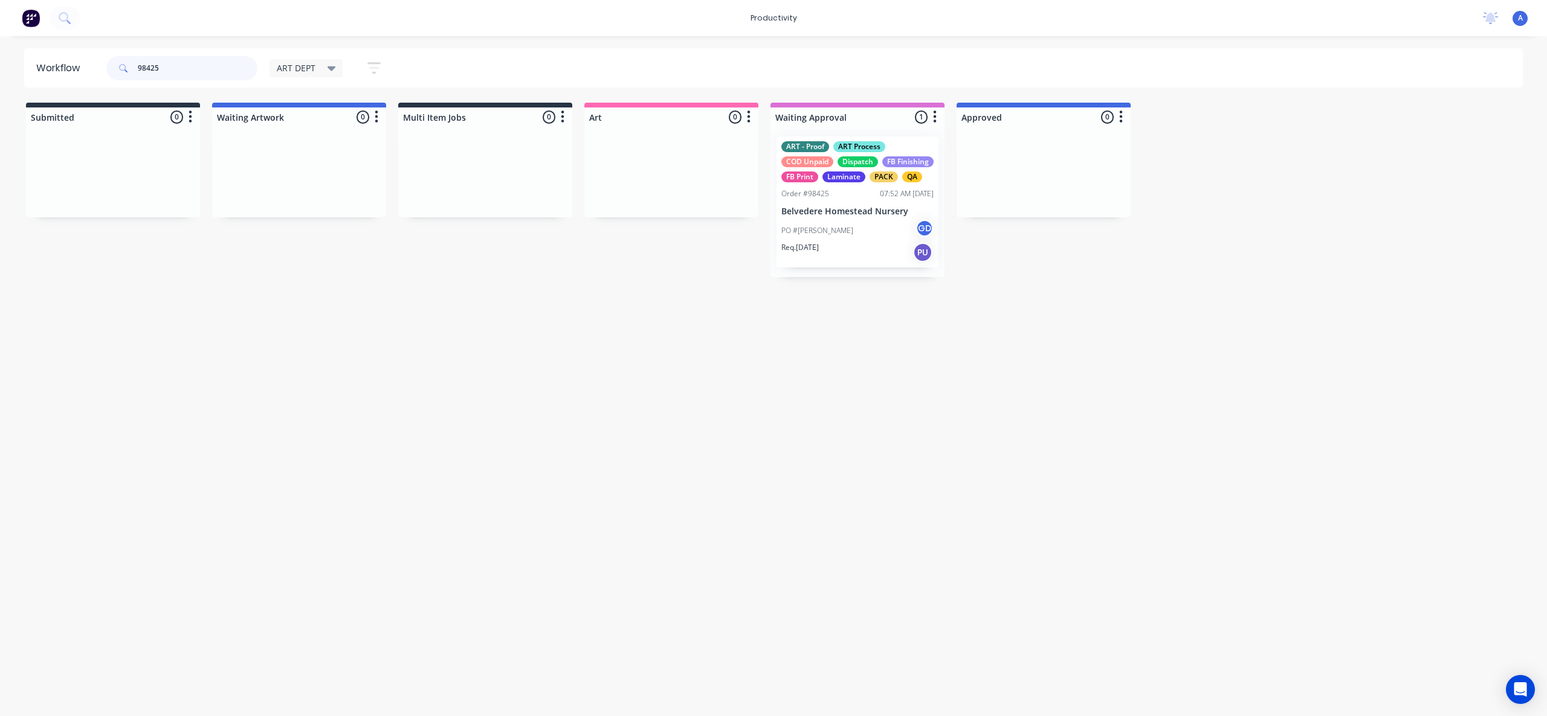
click at [185, 76] on input "98425" at bounding box center [198, 68] width 120 height 24
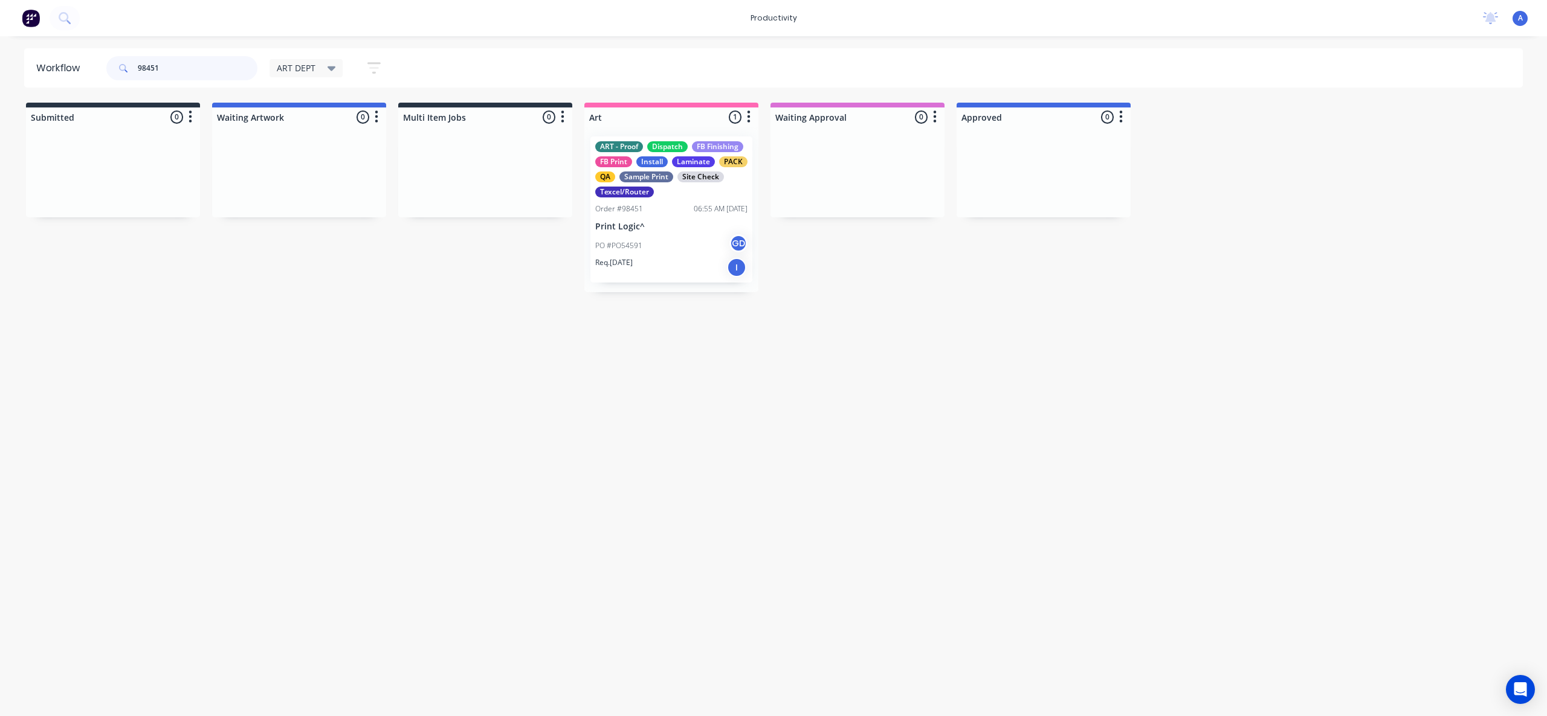
type input "98451"
click at [691, 231] on p "Print Logic^" at bounding box center [671, 227] width 152 height 10
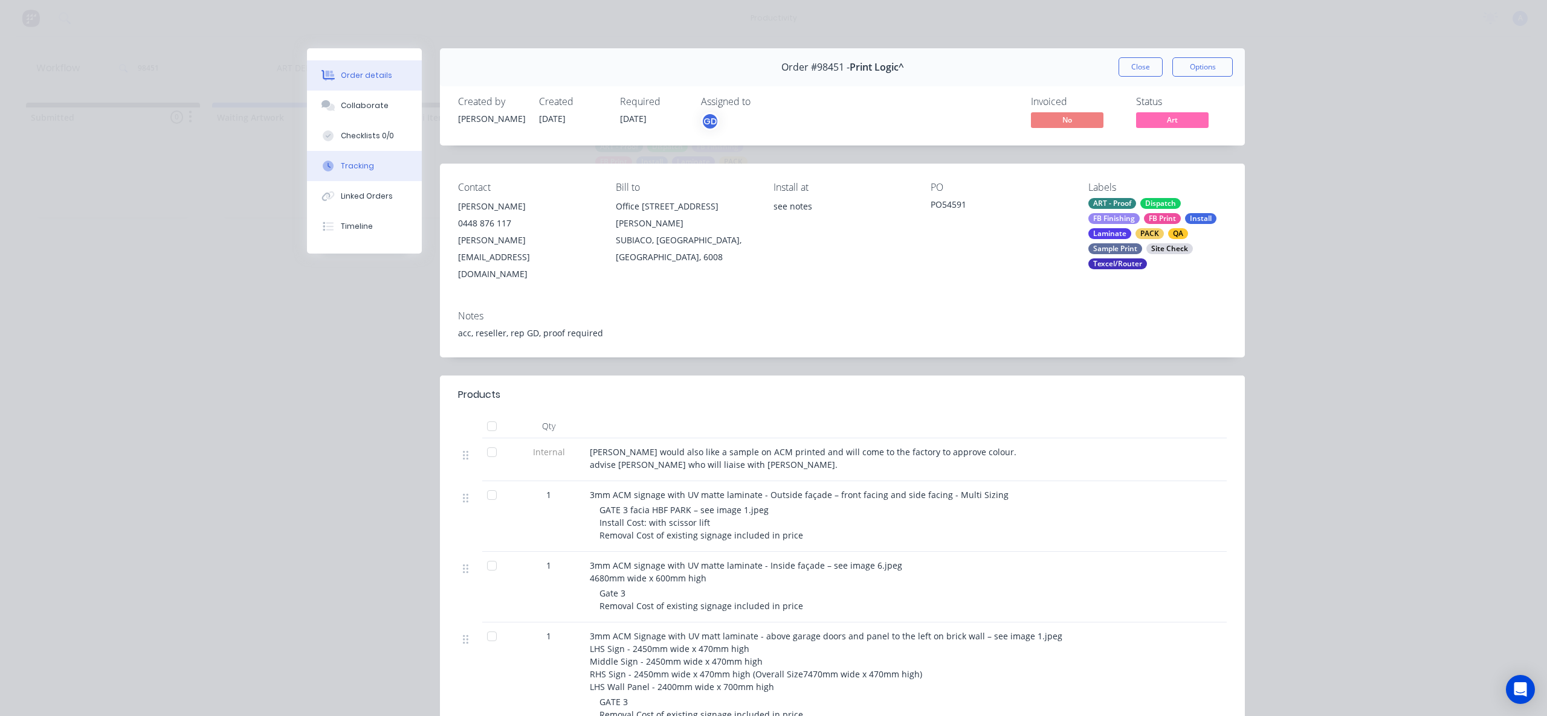
click at [330, 170] on div at bounding box center [328, 166] width 18 height 11
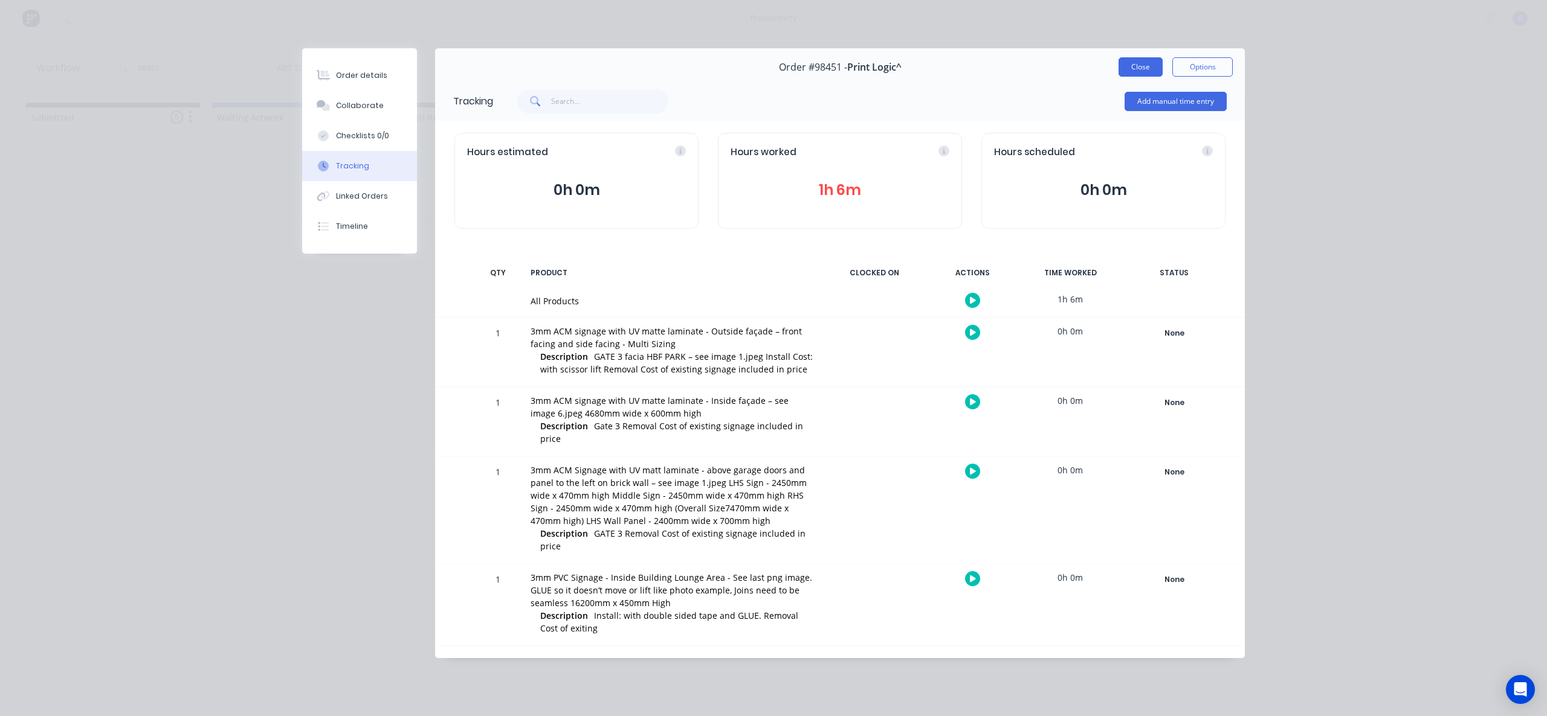
click at [1139, 60] on button "Close" at bounding box center [1140, 66] width 44 height 19
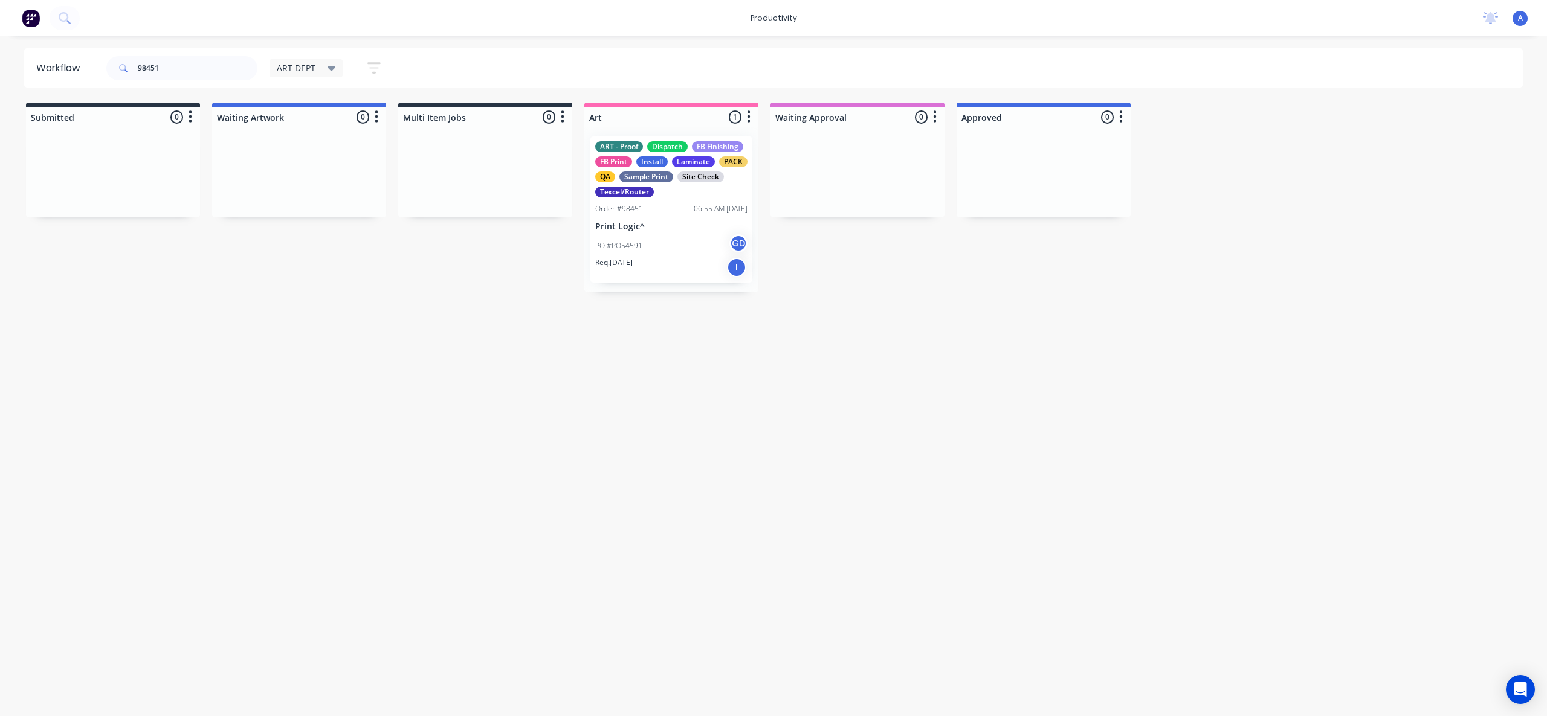
click at [746, 582] on div "Workflow 98451 ART DEPT Save new view None edit ART DEPT (Default) edit Banner …" at bounding box center [773, 370] width 1547 height 644
click at [626, 241] on p "PO #PO54591" at bounding box center [618, 245] width 47 height 11
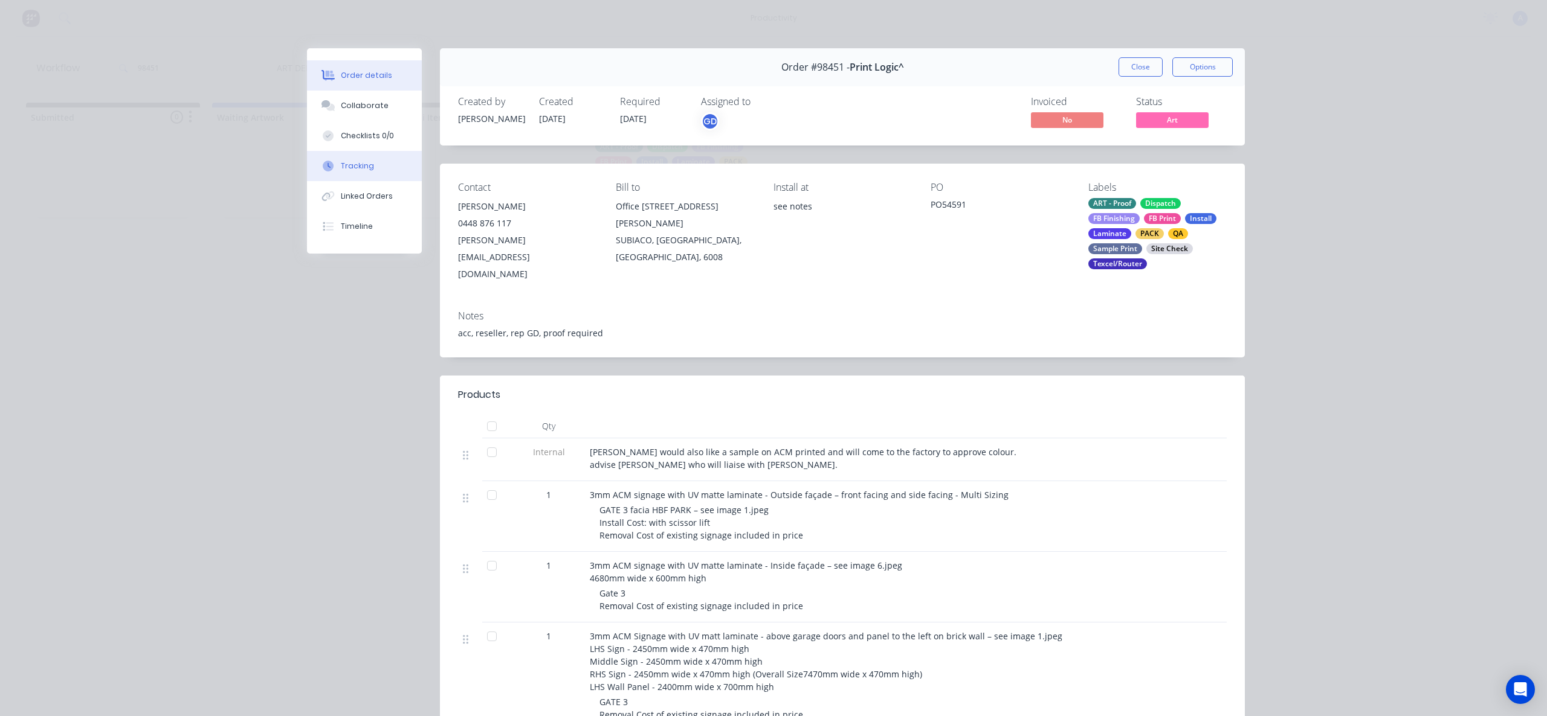
click at [341, 166] on div "Tracking" at bounding box center [357, 166] width 33 height 11
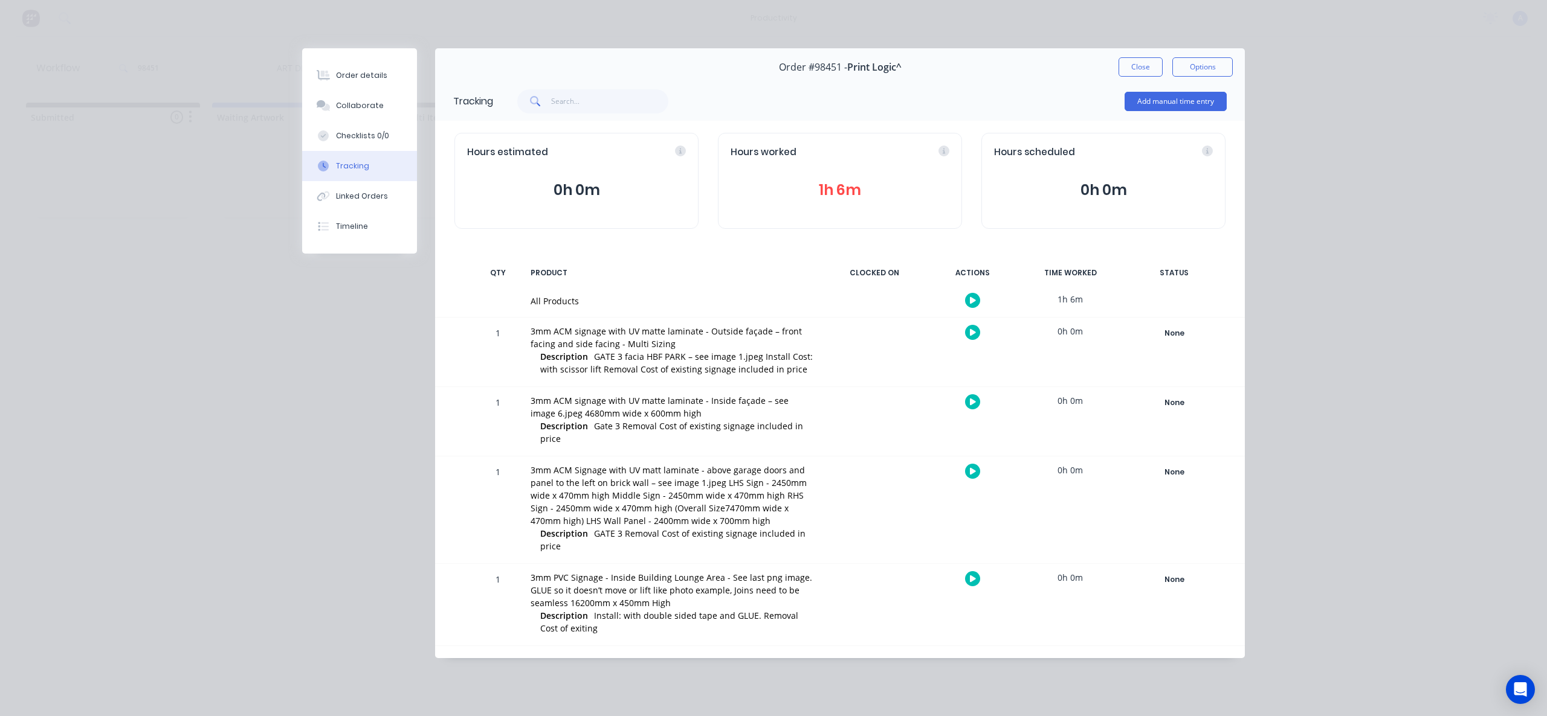
click at [968, 301] on button "button" at bounding box center [972, 300] width 15 height 15
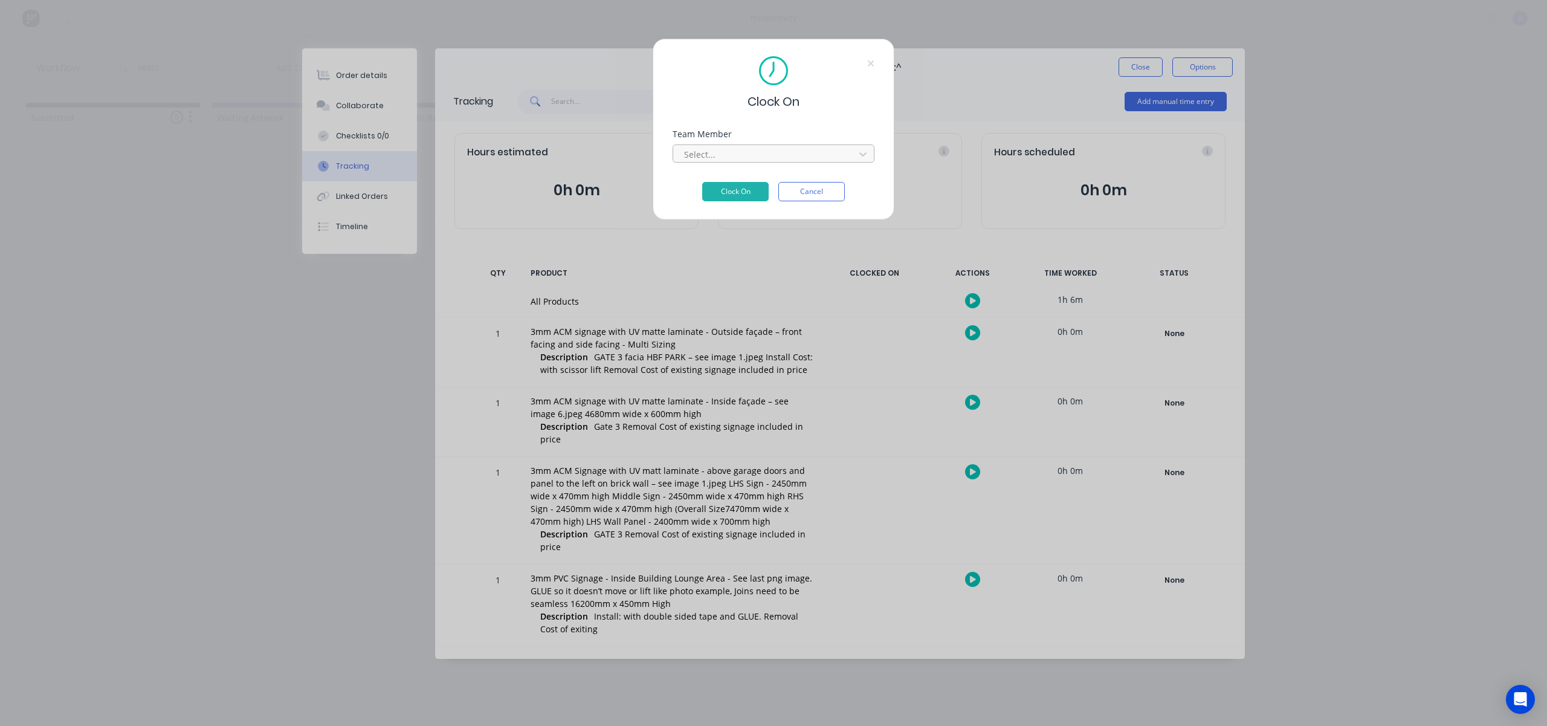
click at [795, 160] on div at bounding box center [766, 154] width 166 height 15
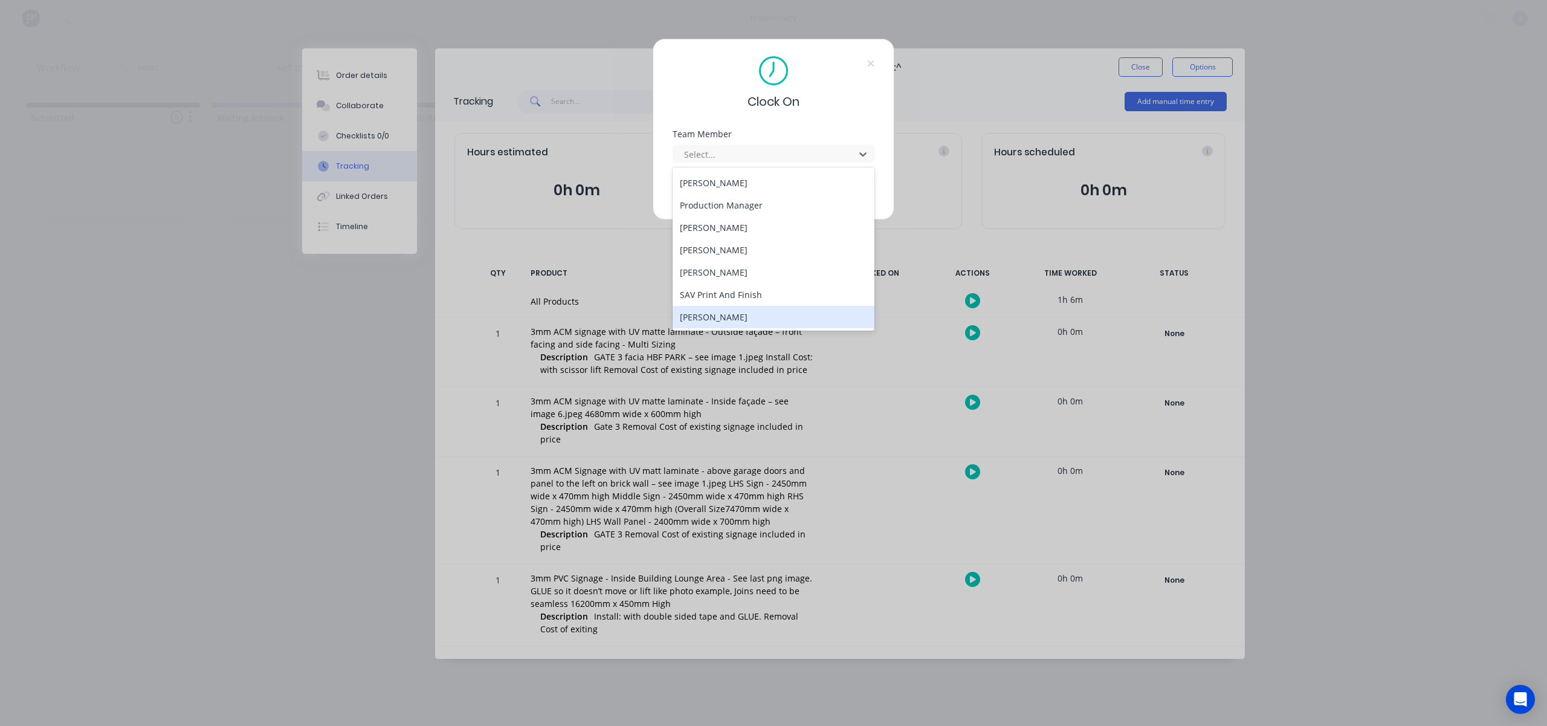
click at [730, 311] on div "[PERSON_NAME]" at bounding box center [773, 317] width 202 height 22
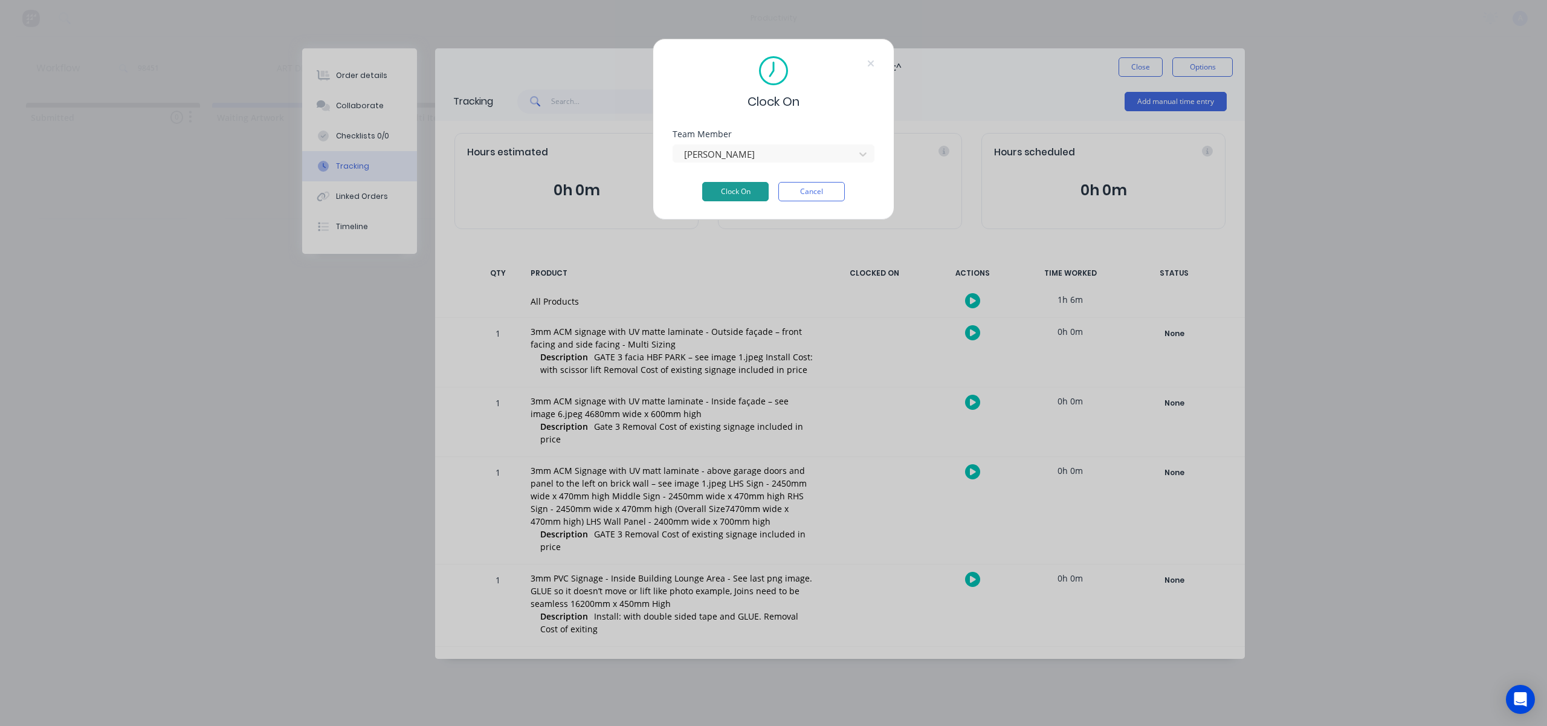
click at [745, 187] on button "Clock On" at bounding box center [735, 191] width 66 height 19
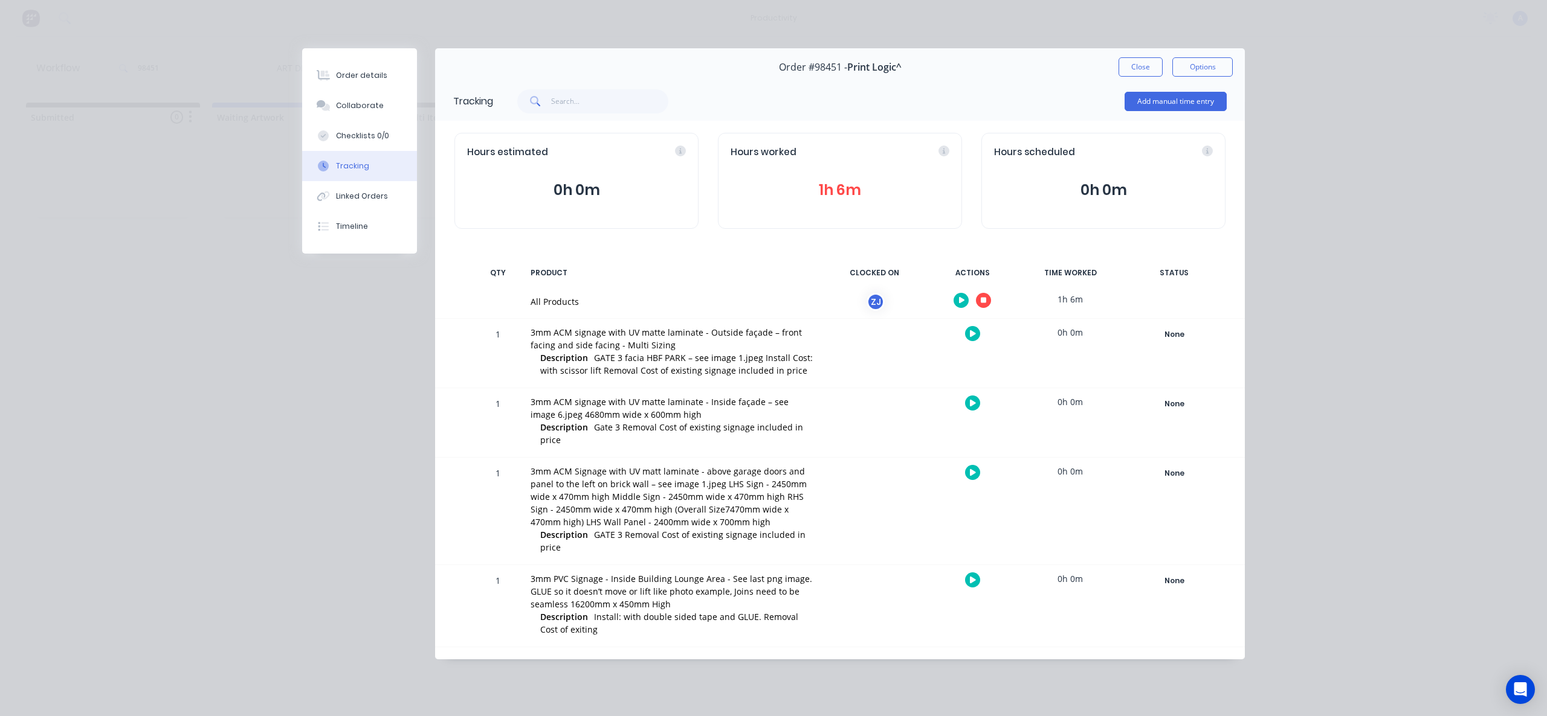
drag, startPoint x: 1125, startPoint y: 65, endPoint x: 1119, endPoint y: 80, distance: 16.1
click at [1125, 65] on button "Close" at bounding box center [1140, 66] width 44 height 19
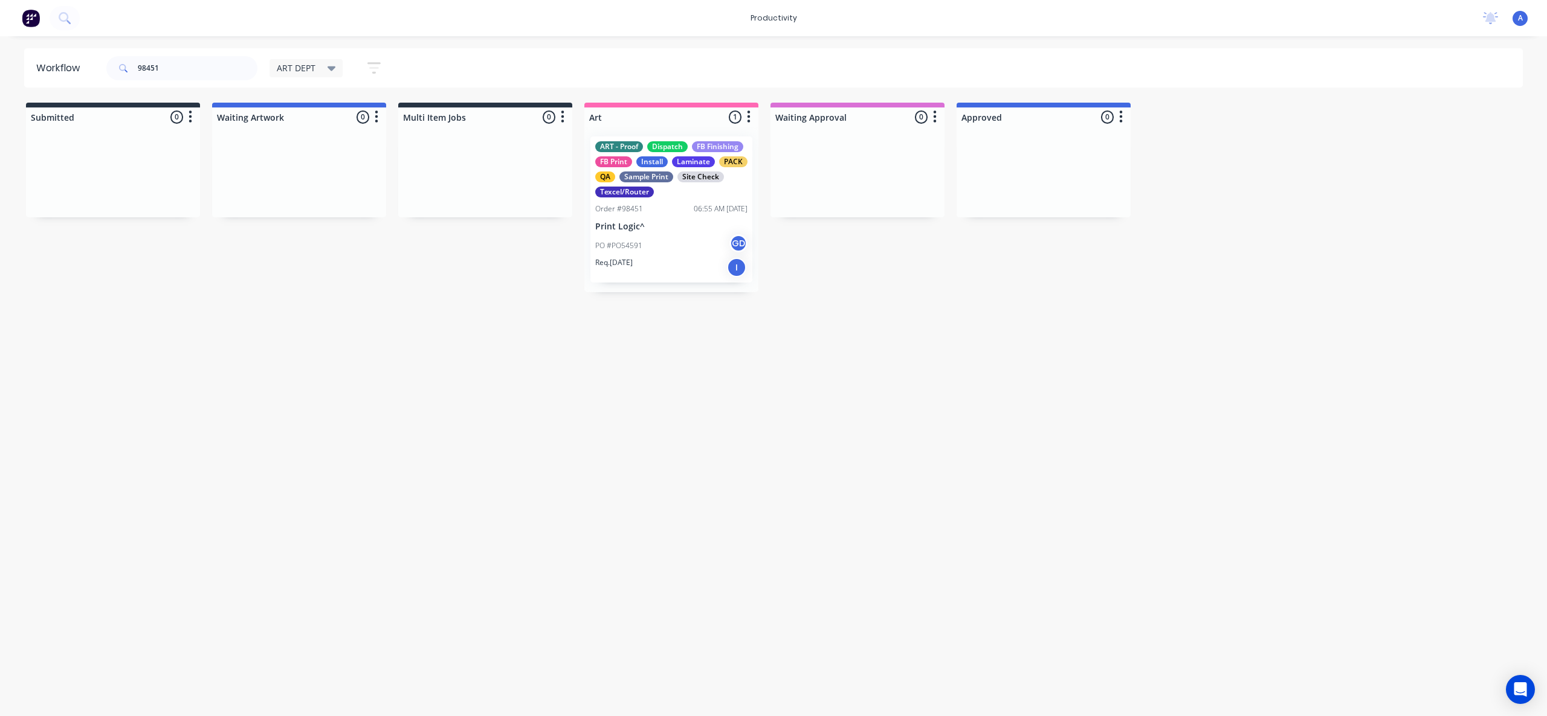
click at [930, 521] on div "Workflow 98451 ART DEPT Save new view None edit ART DEPT (Default) edit Banner …" at bounding box center [773, 370] width 1547 height 644
click at [499, 437] on div "Workflow 98451 ART DEPT Save new view None edit ART DEPT (Default) edit Banner …" at bounding box center [773, 370] width 1547 height 644
click at [695, 247] on div "PO #PO54591 GD" at bounding box center [671, 245] width 152 height 23
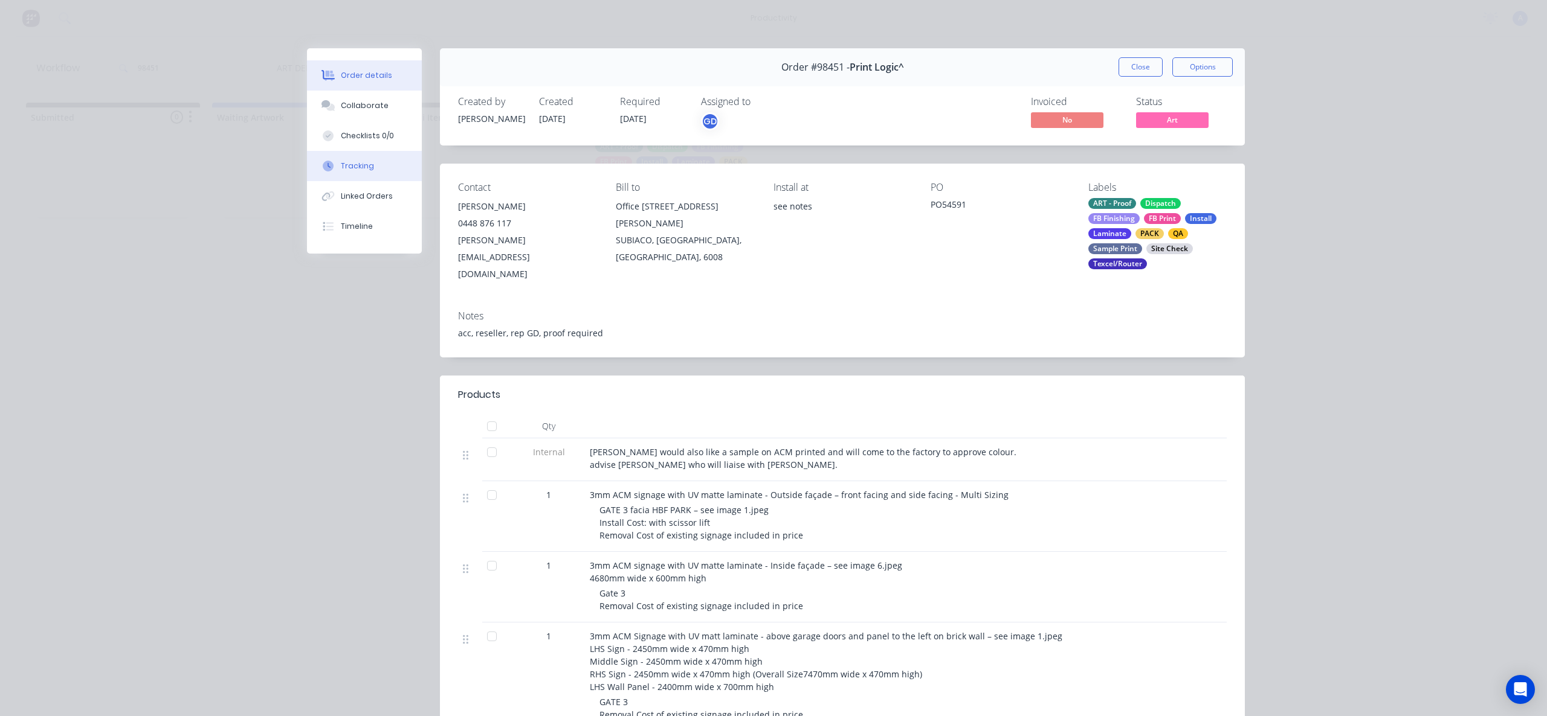
click at [378, 168] on button "Tracking" at bounding box center [364, 166] width 115 height 30
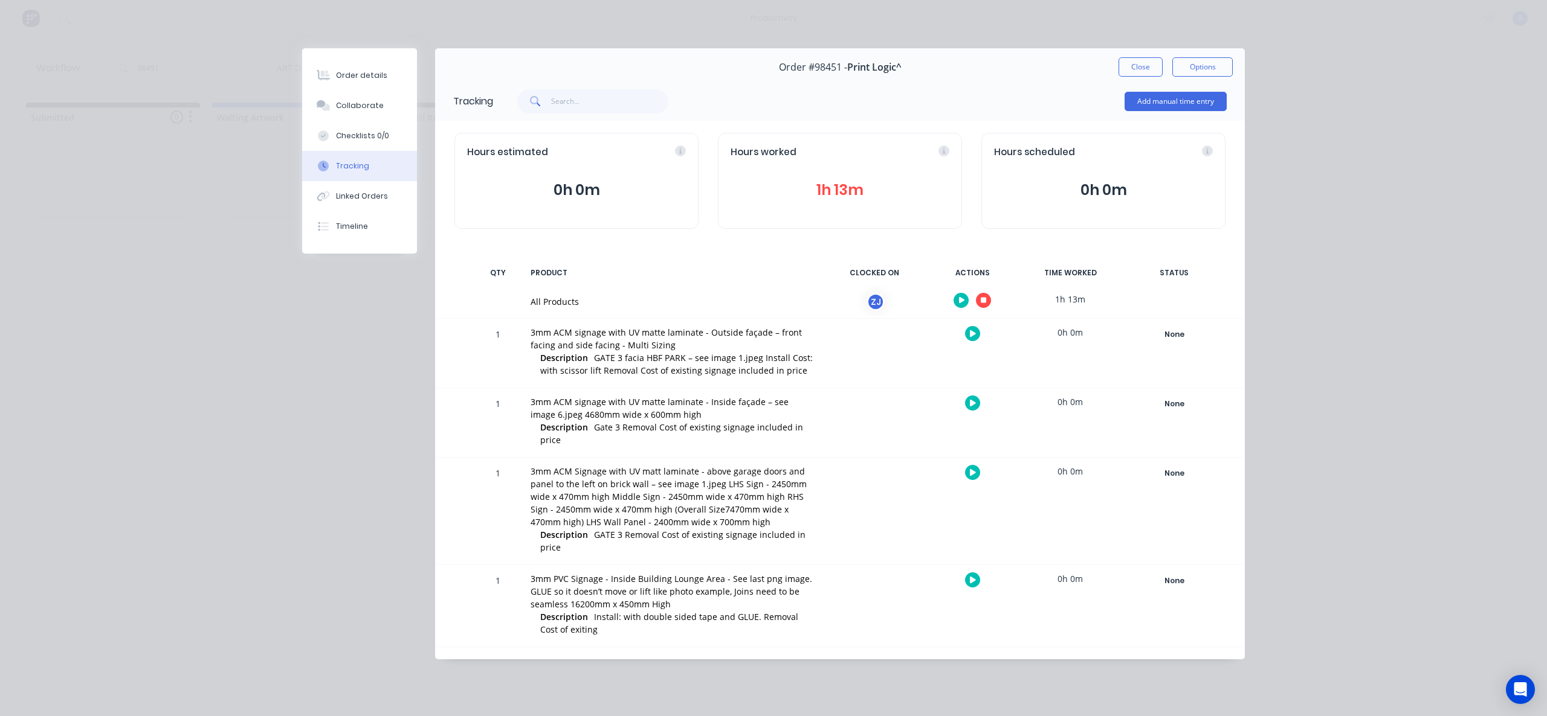
click at [983, 296] on button "button" at bounding box center [983, 300] width 15 height 15
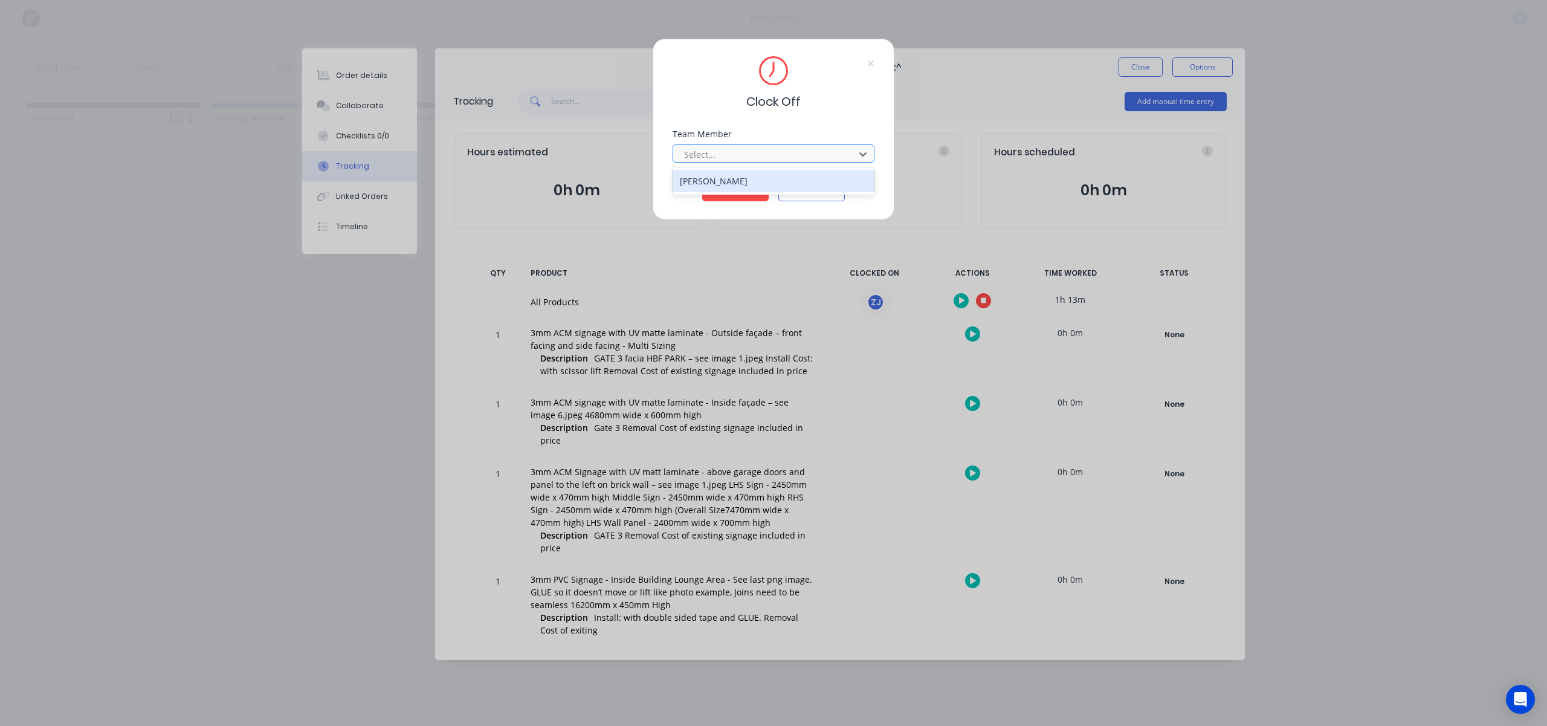
click at [829, 163] on div "Select..." at bounding box center [765, 154] width 173 height 18
click at [735, 190] on div "[PERSON_NAME]" at bounding box center [773, 181] width 202 height 22
click at [735, 190] on button "Clock Off" at bounding box center [735, 191] width 66 height 19
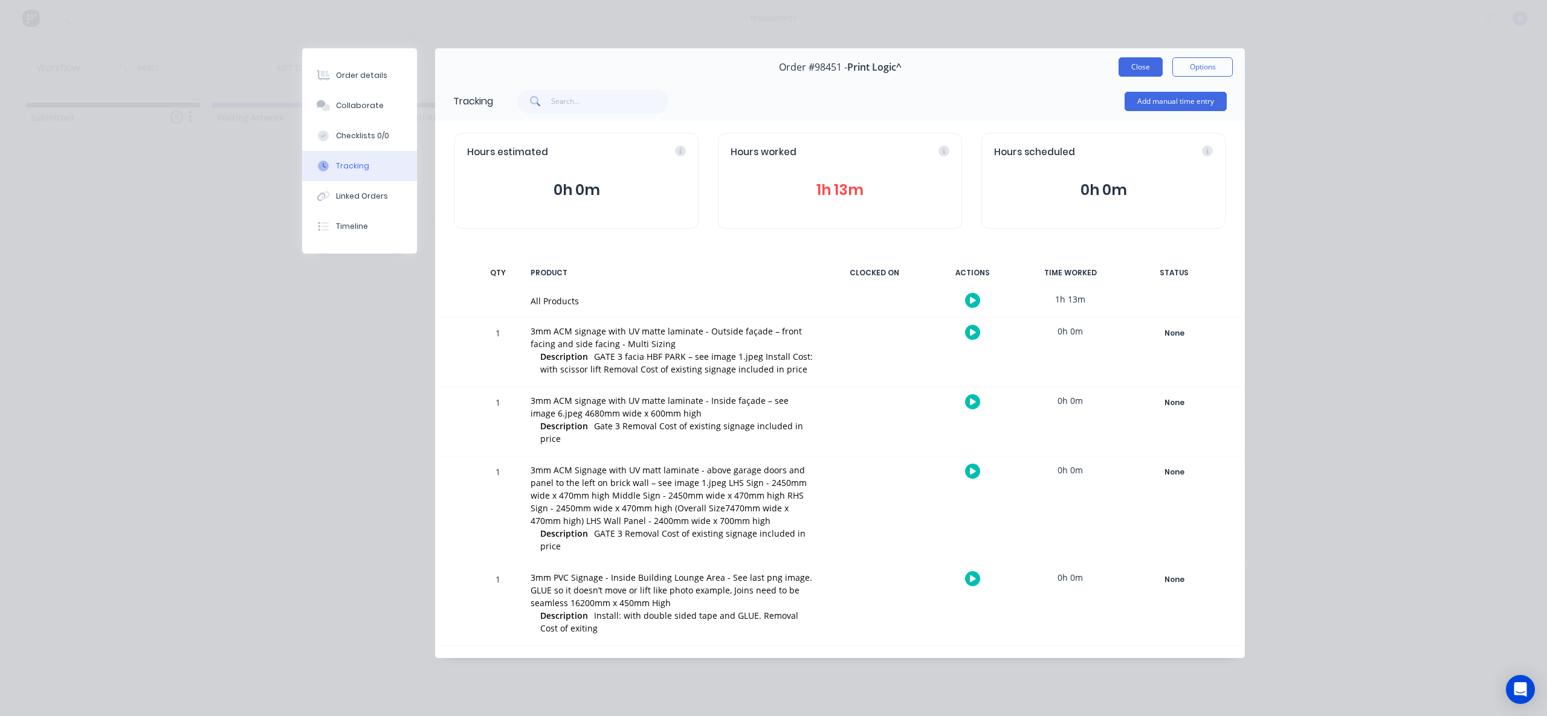
click at [1138, 65] on button "Close" at bounding box center [1140, 66] width 44 height 19
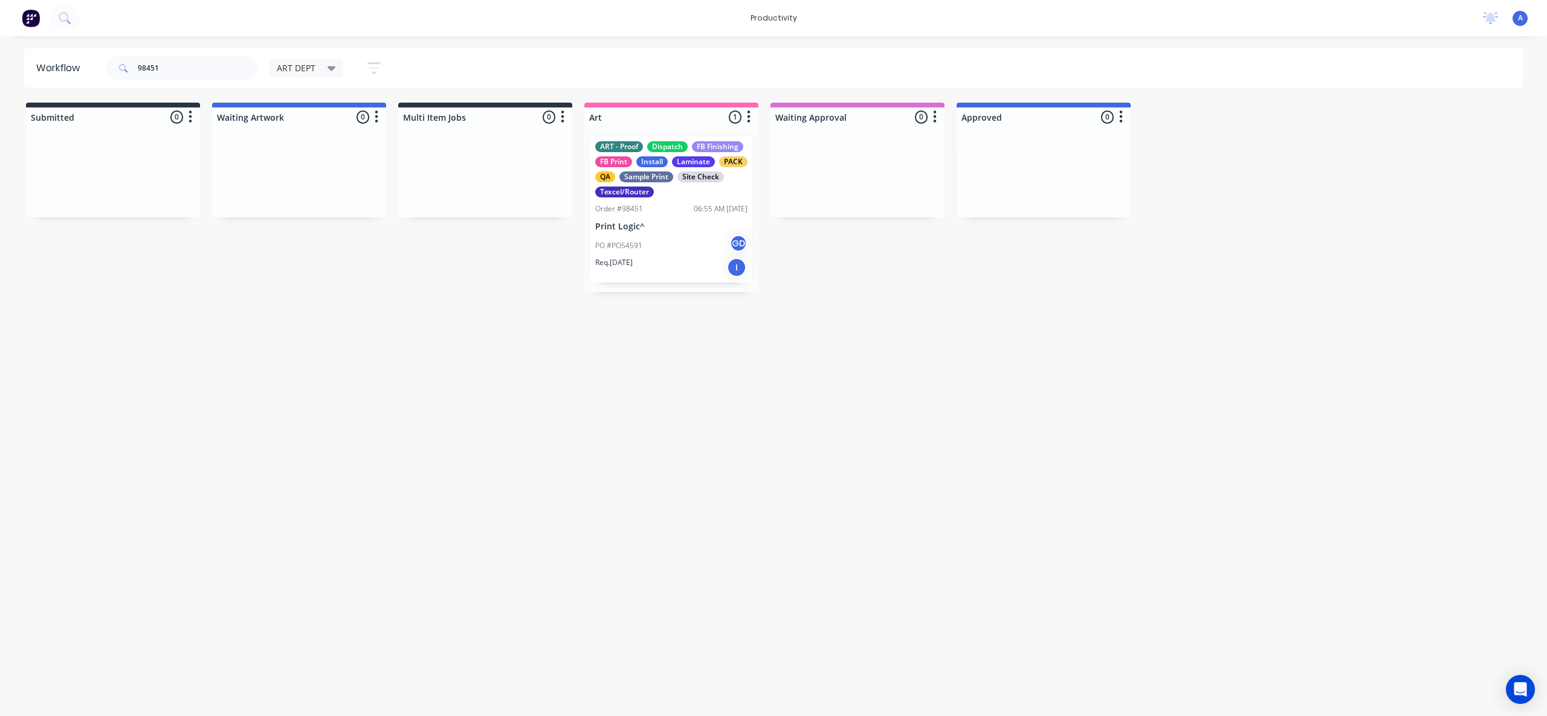
click at [856, 518] on div "Workflow 98451 ART DEPT Save new view None edit ART DEPT (Default) edit Banner …" at bounding box center [773, 370] width 1547 height 644
click at [653, 292] on div "Workflow 98451 ART DEPT Save new view None edit ART DEPT (Default) edit Banner …" at bounding box center [773, 370] width 1547 height 644
click at [659, 261] on div "Req. [DATE] I" at bounding box center [671, 267] width 152 height 21
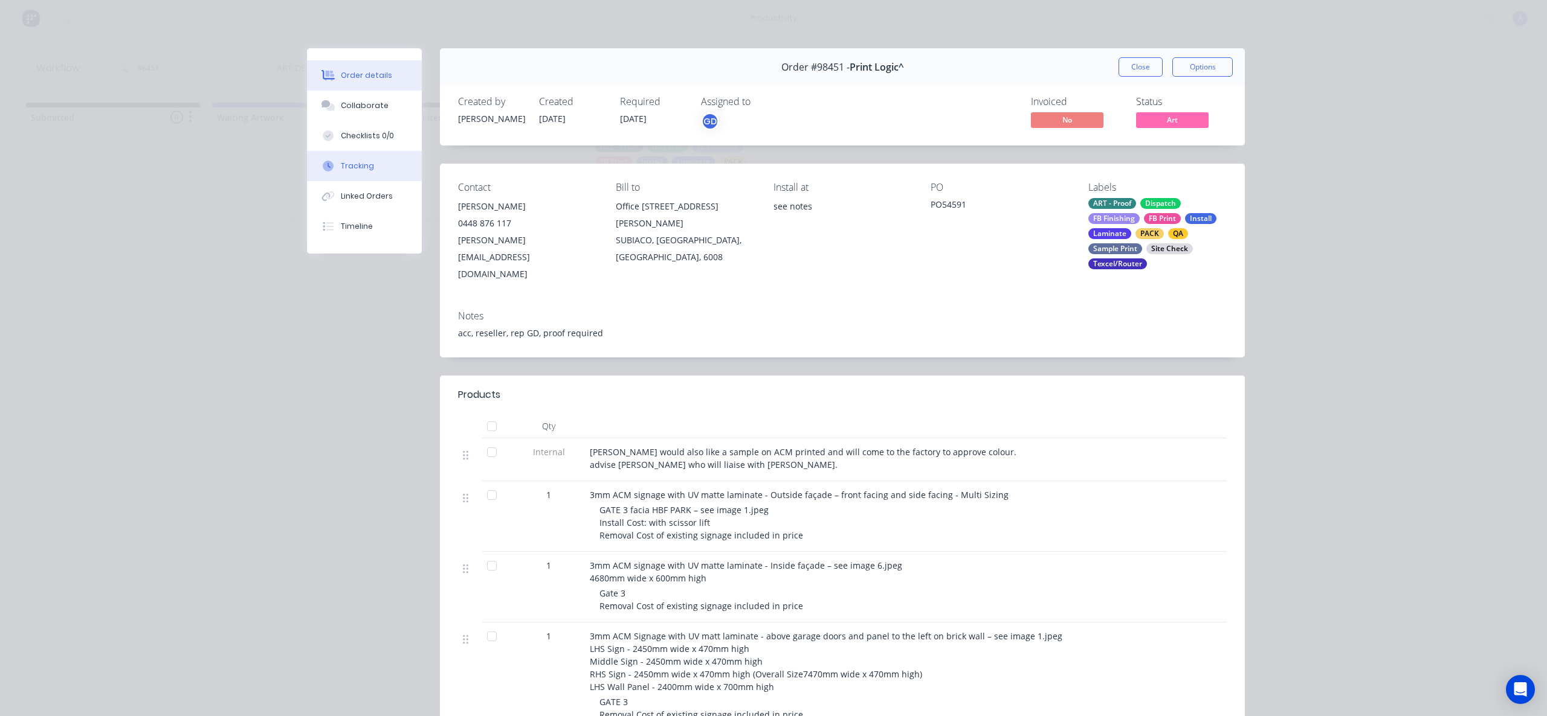
click at [391, 163] on button "Tracking" at bounding box center [364, 166] width 115 height 30
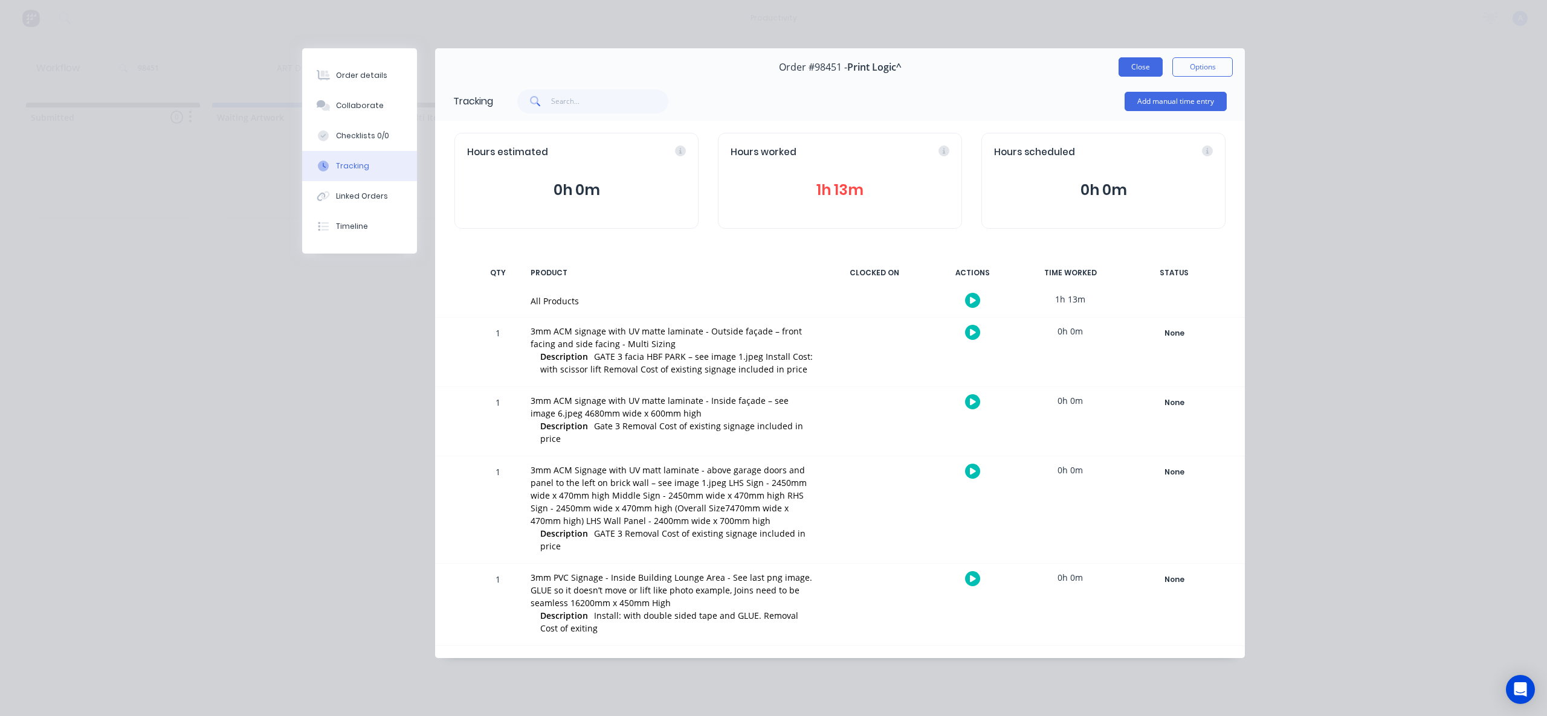
click at [1129, 62] on button "Close" at bounding box center [1140, 66] width 44 height 19
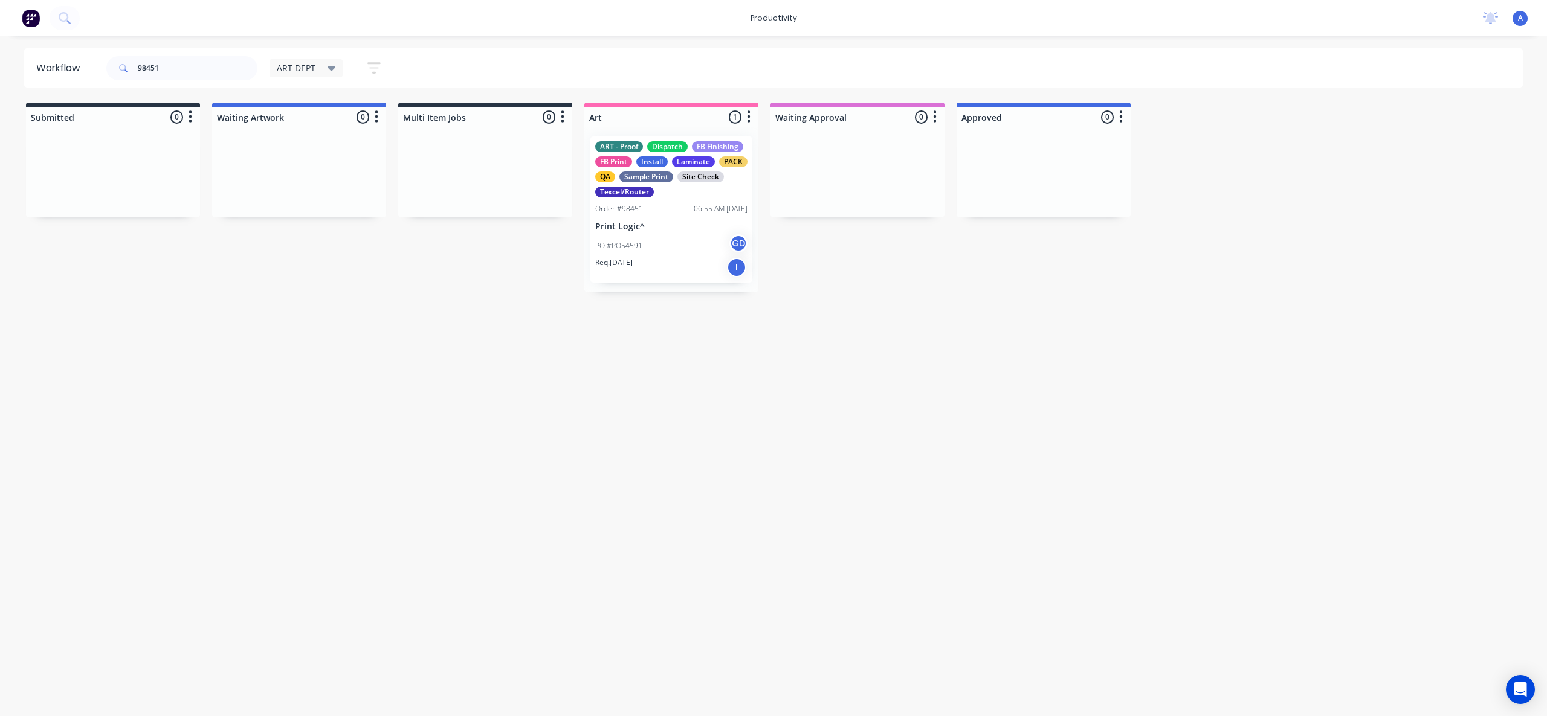
click at [650, 265] on div "Req. [DATE] I" at bounding box center [671, 267] width 152 height 21
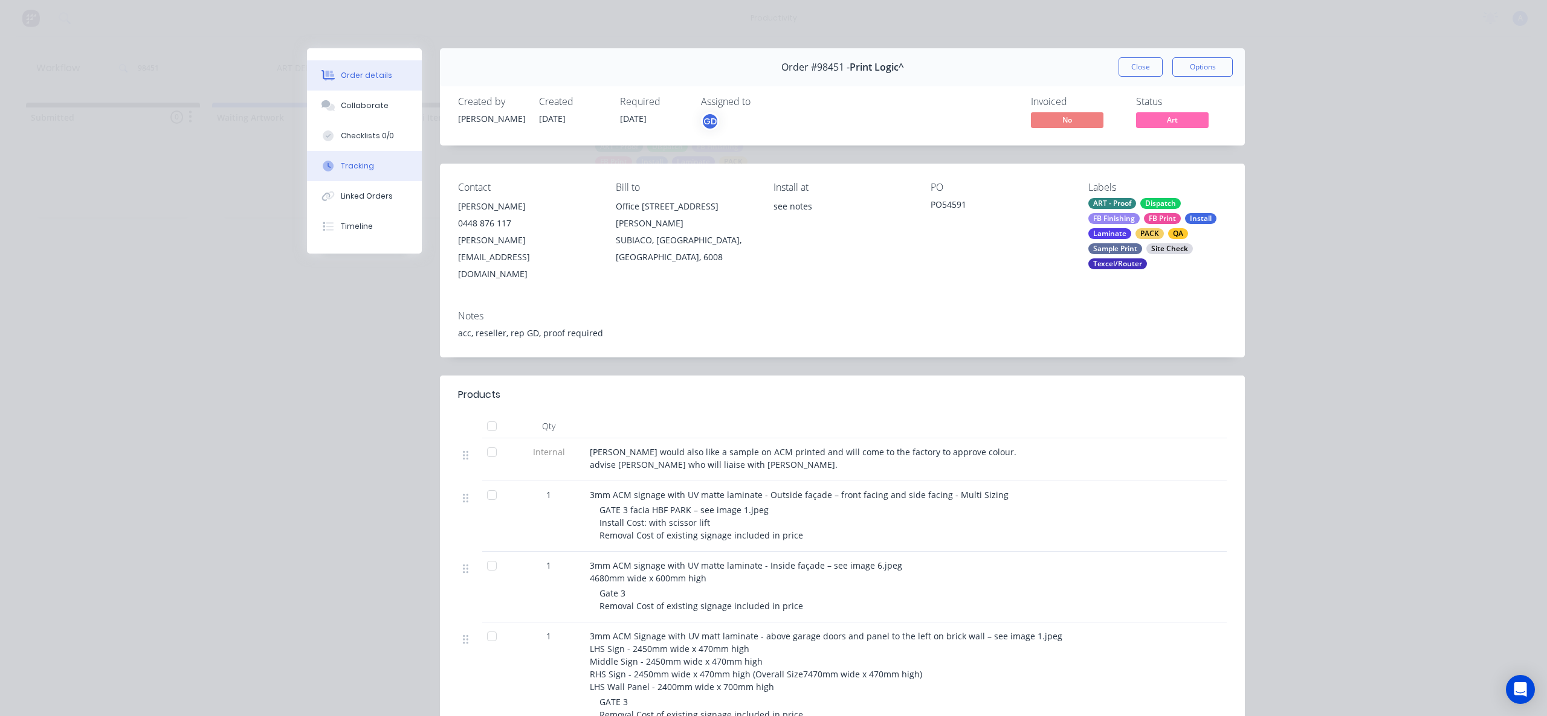
click at [373, 155] on button "Tracking" at bounding box center [364, 166] width 115 height 30
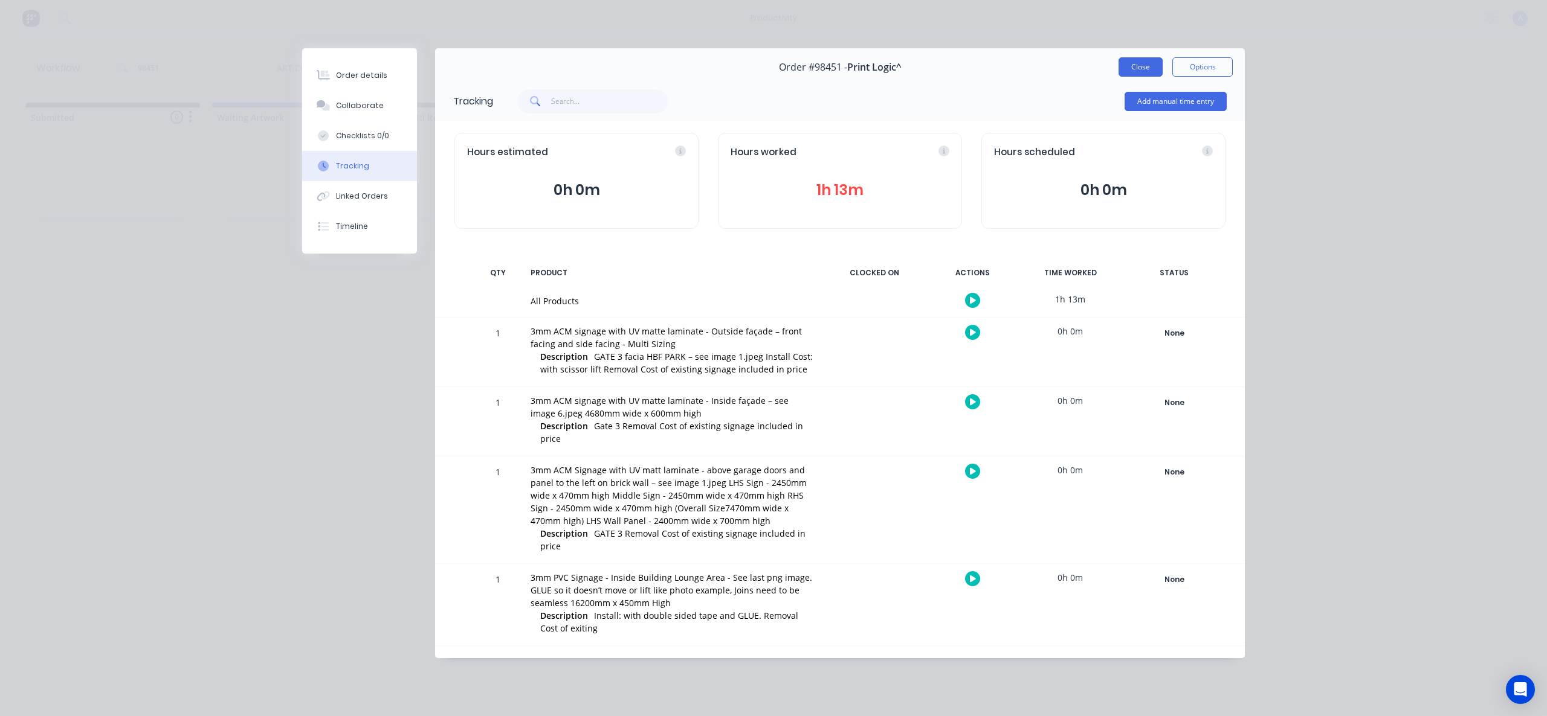
click at [1147, 71] on button "Close" at bounding box center [1140, 66] width 44 height 19
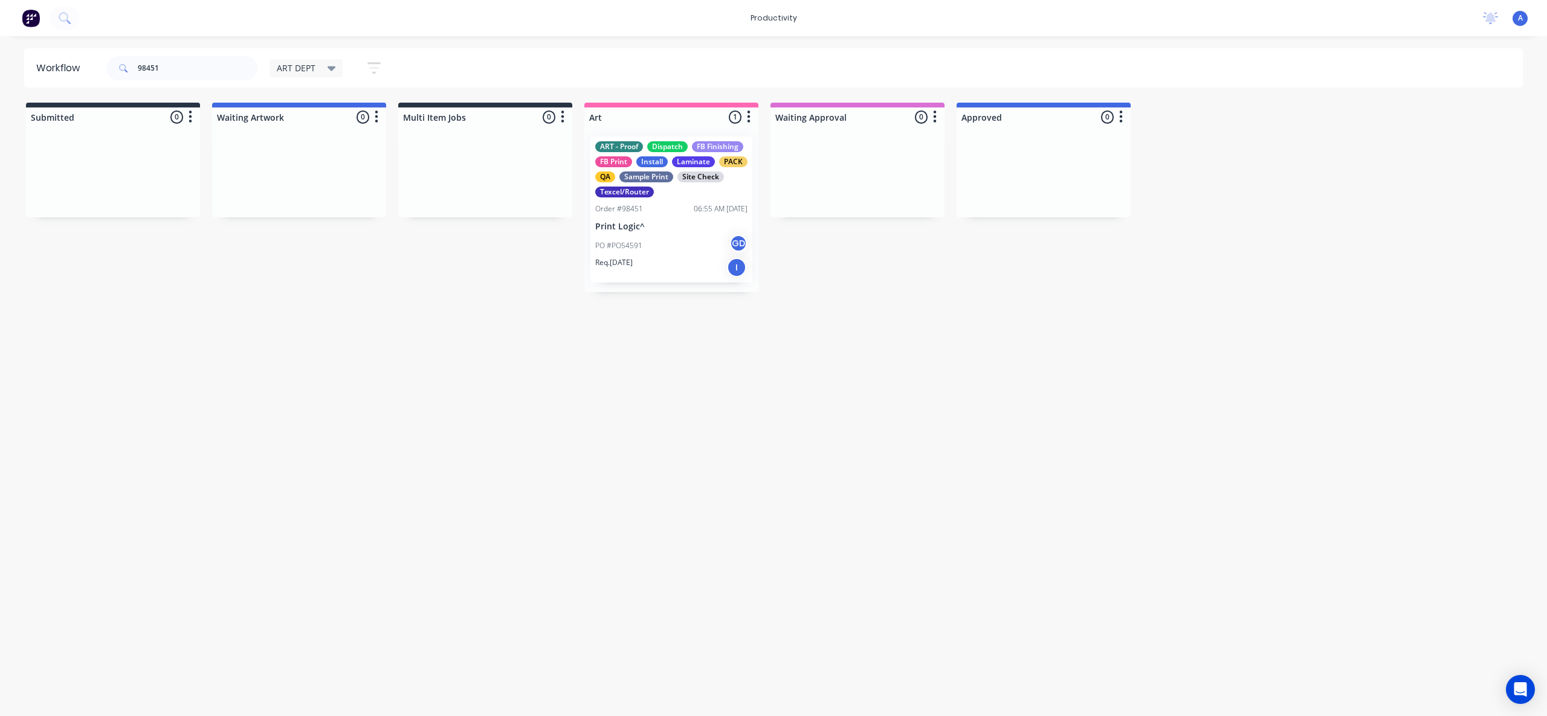
click at [893, 436] on div "Workflow 98451 ART DEPT Save new view None edit ART DEPT (Default) edit Banner …" at bounding box center [773, 370] width 1547 height 644
click at [793, 393] on div "Workflow 98451 ART DEPT Save new view None edit ART DEPT (Default) edit Banner …" at bounding box center [773, 370] width 1547 height 644
click at [637, 230] on p "Print Logic^" at bounding box center [671, 227] width 152 height 10
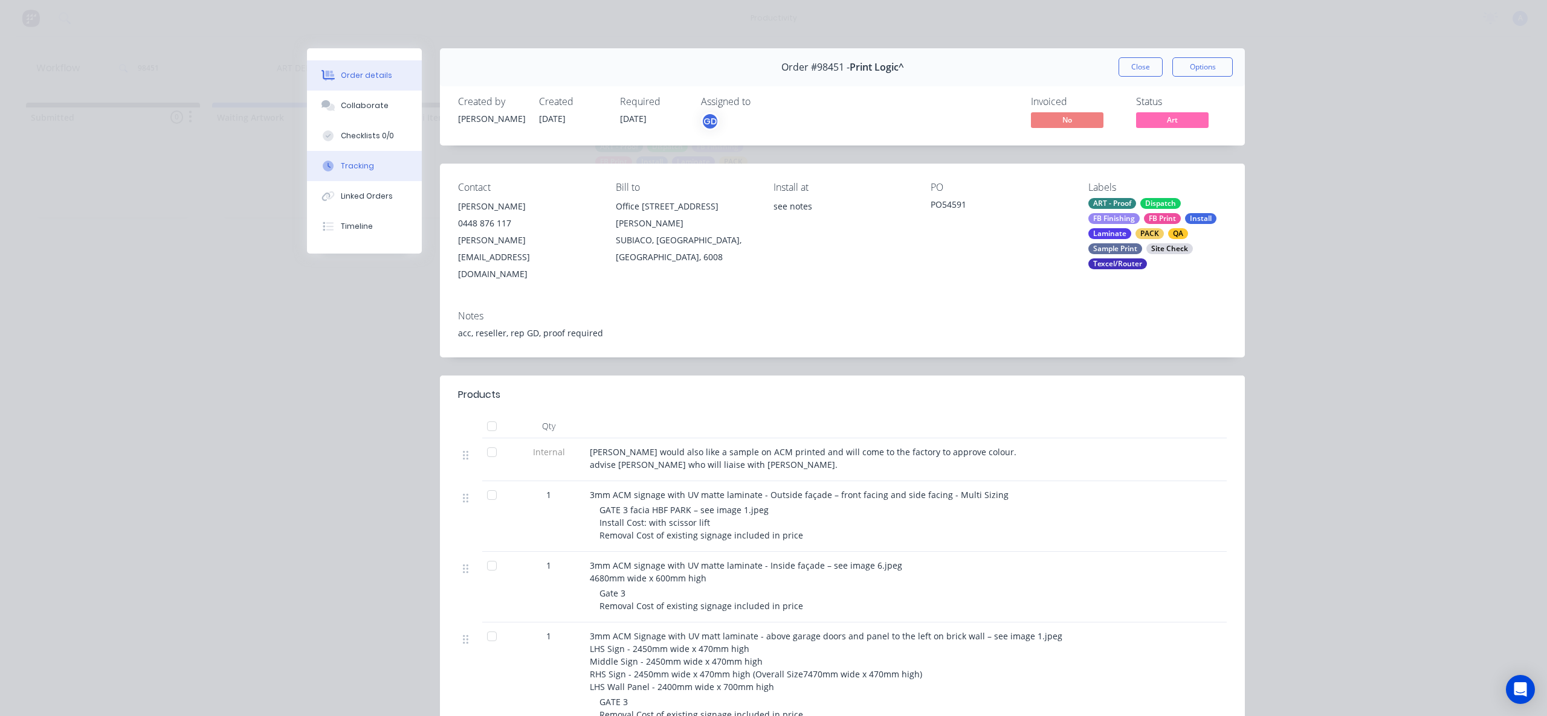
click at [356, 163] on div "Tracking" at bounding box center [357, 166] width 33 height 11
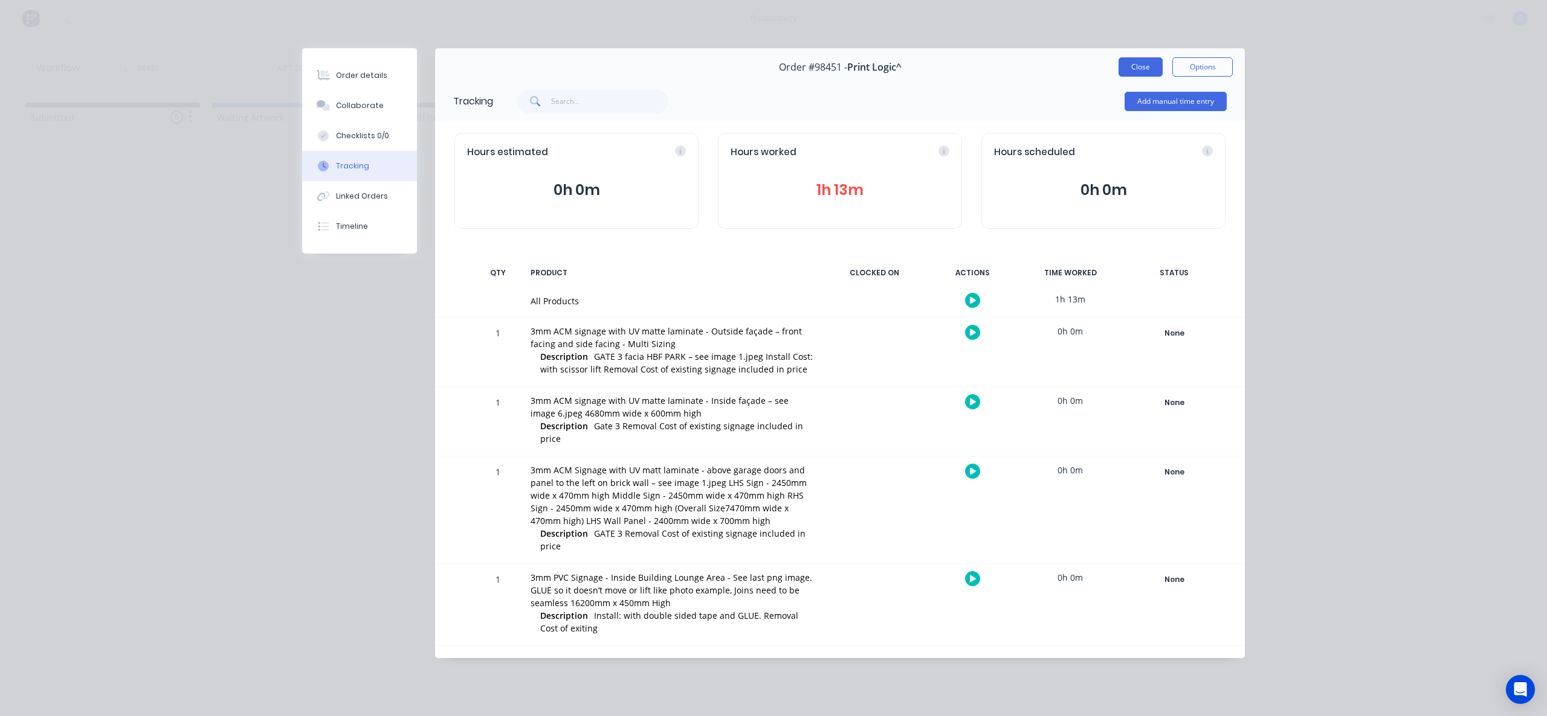
click at [1138, 63] on button "Close" at bounding box center [1140, 66] width 44 height 19
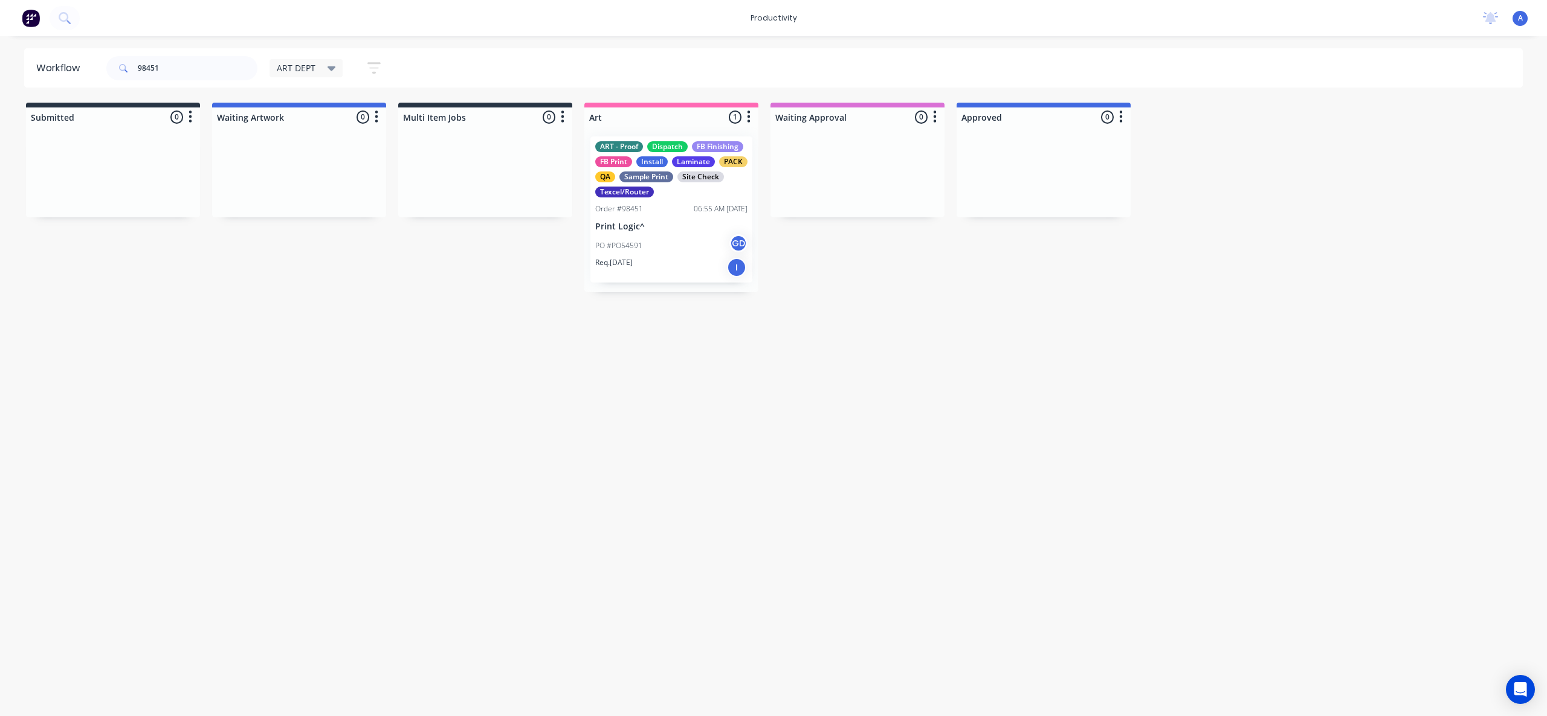
click at [1235, 383] on div "Workflow 98451 ART DEPT Save new view None edit ART DEPT (Default) edit Banner …" at bounding box center [773, 370] width 1547 height 644
click at [624, 235] on div "PO #PO54591 GD" at bounding box center [671, 245] width 152 height 23
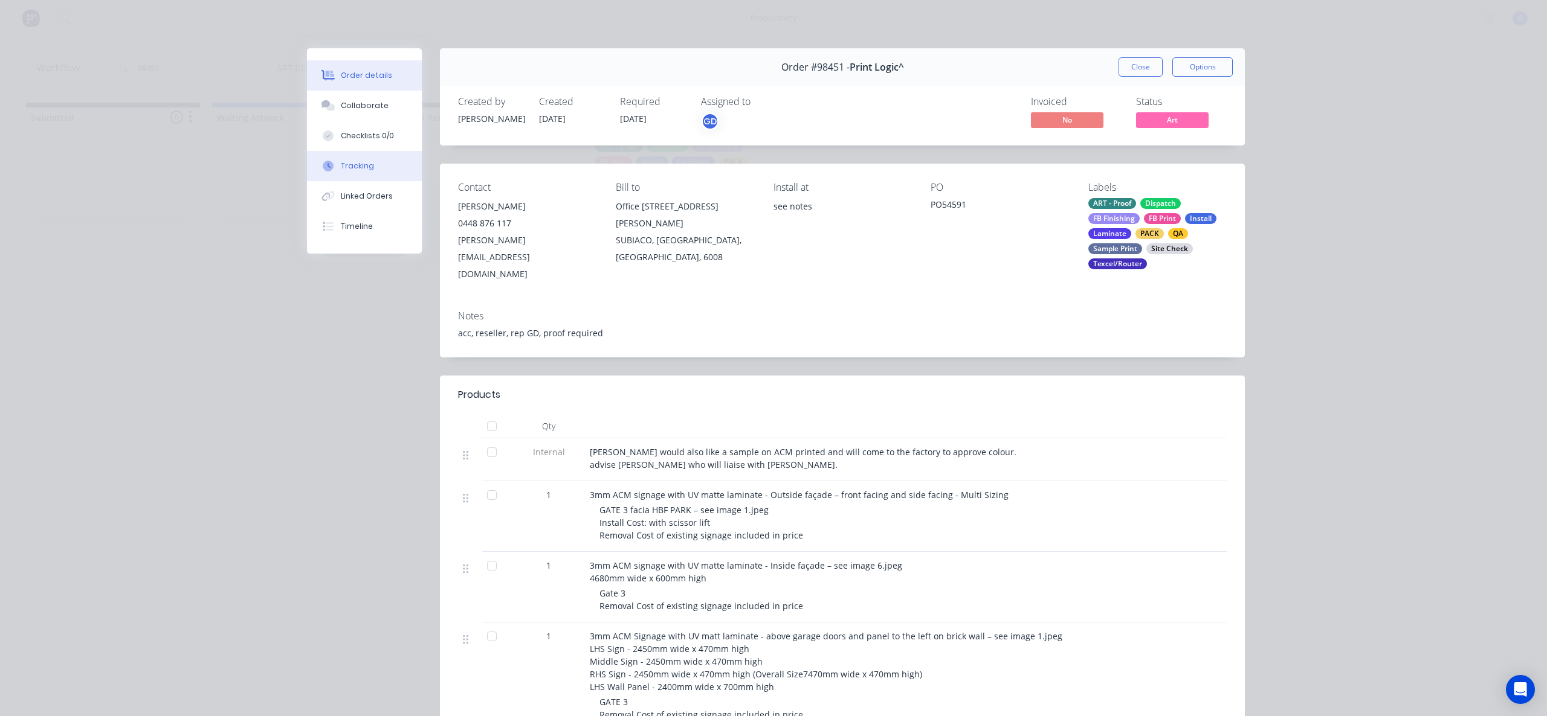
click at [367, 159] on button "Tracking" at bounding box center [364, 166] width 115 height 30
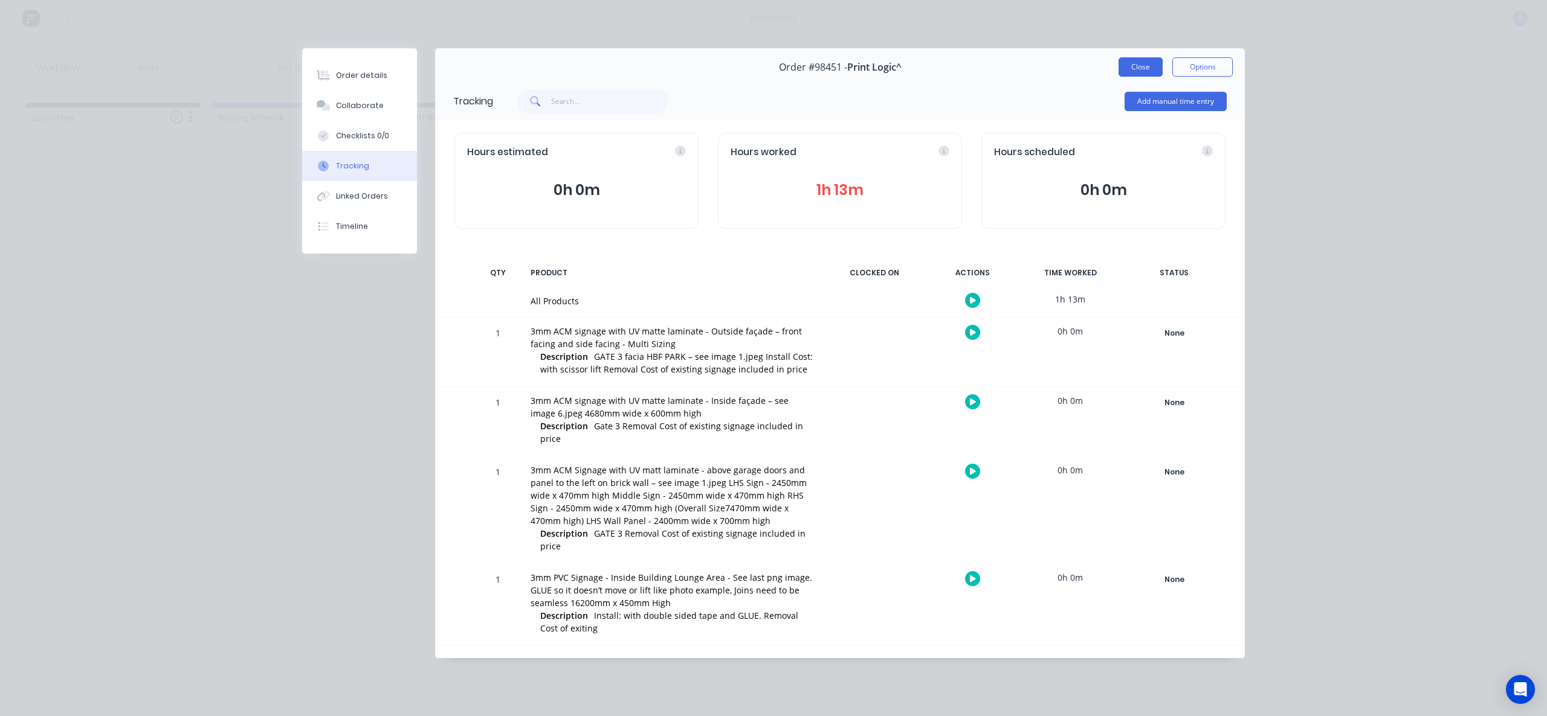
click at [1145, 71] on button "Close" at bounding box center [1140, 66] width 44 height 19
